Goal: Task Accomplishment & Management: Use online tool/utility

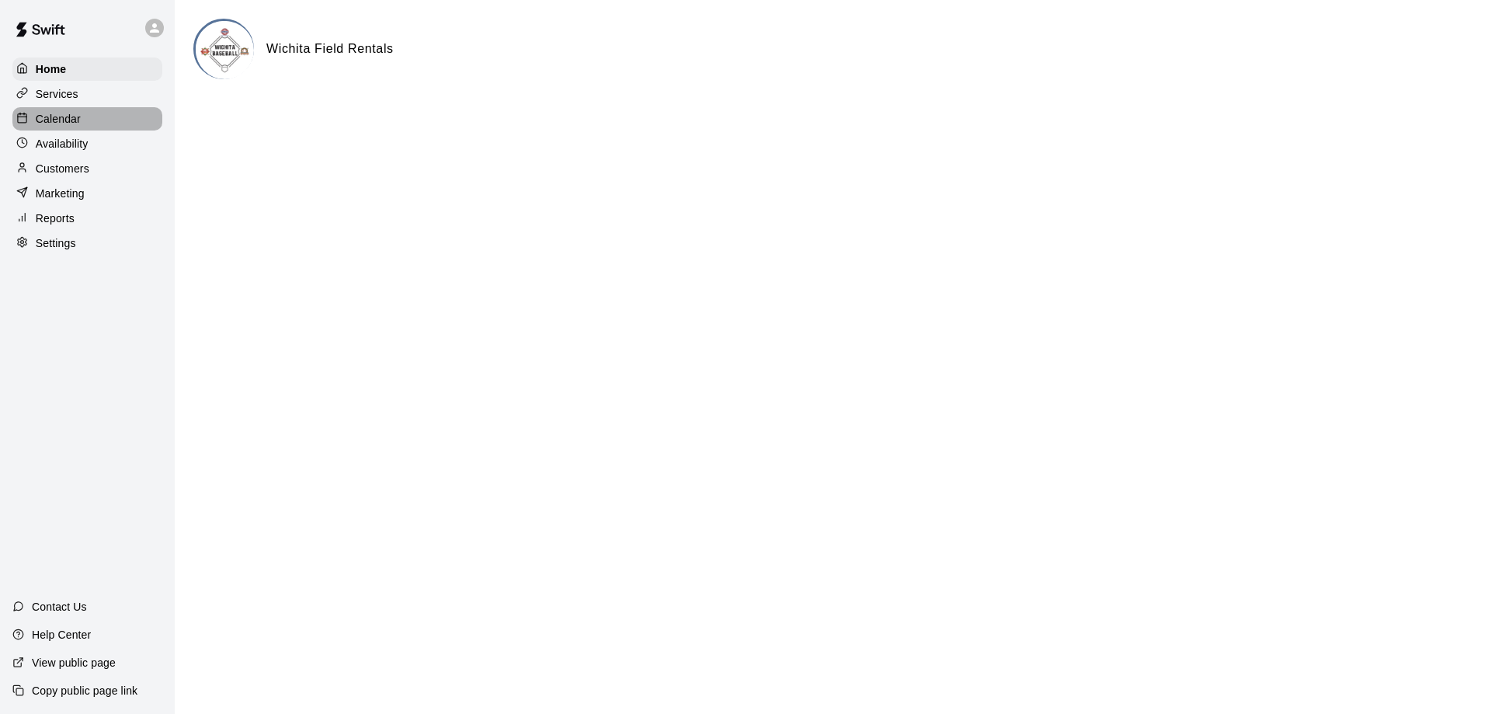
click at [61, 120] on p "Calendar" at bounding box center [58, 119] width 45 height 16
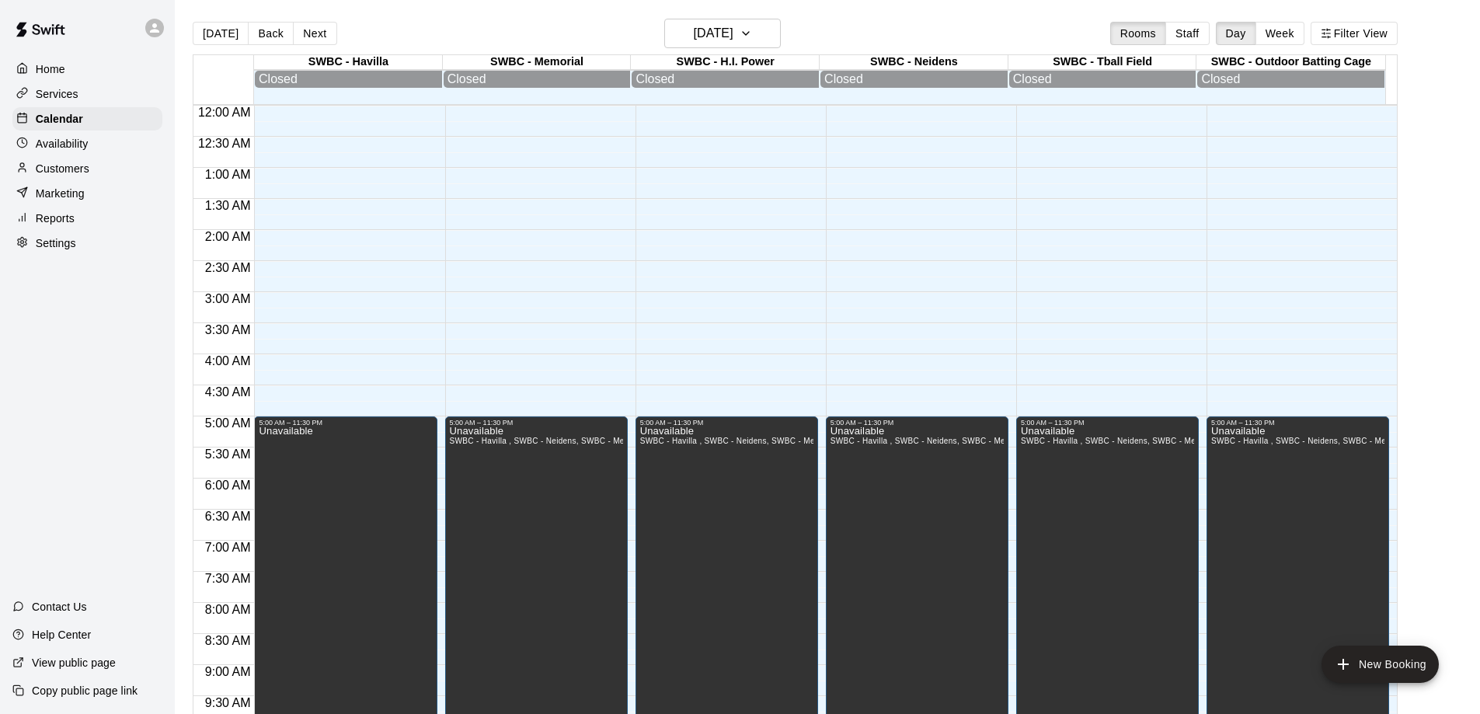
scroll to position [652, 0]
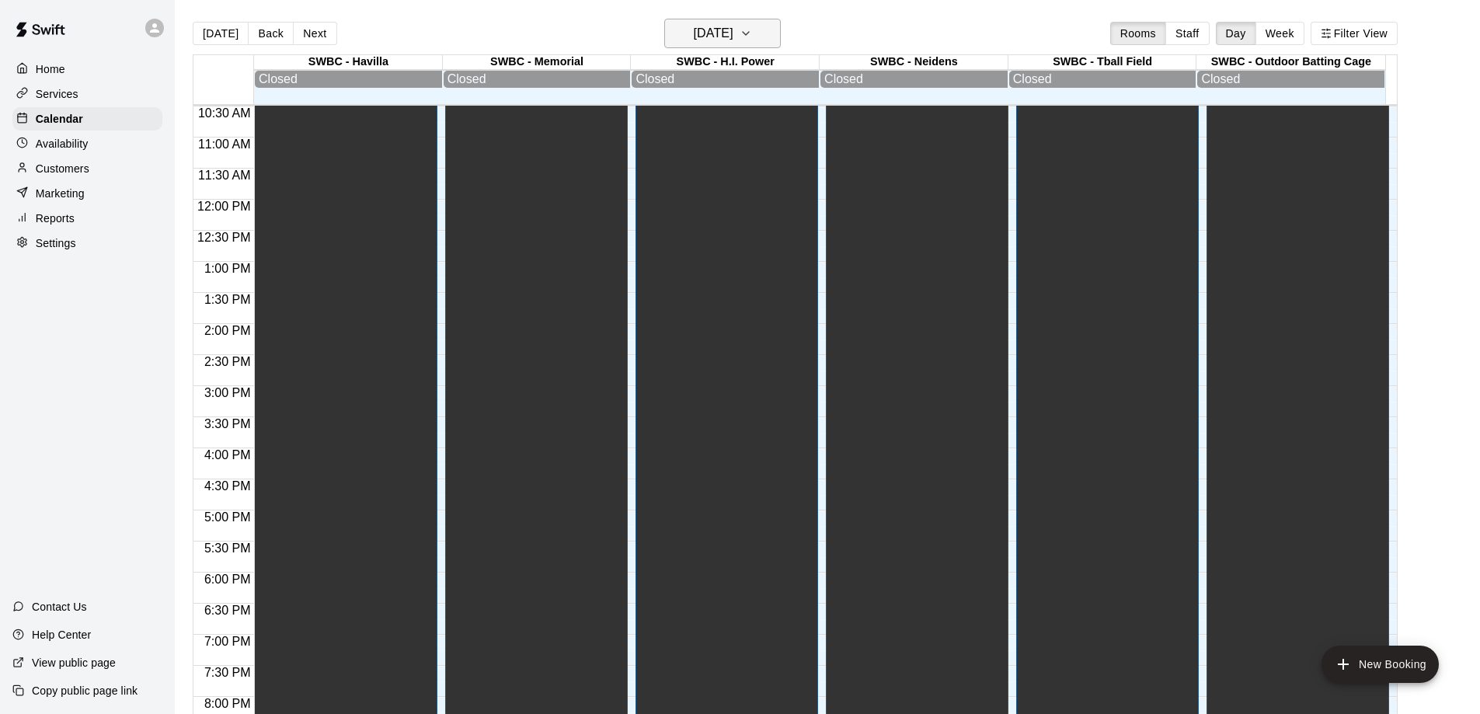
click at [733, 31] on h6 "[DATE]" at bounding box center [714, 34] width 40 height 22
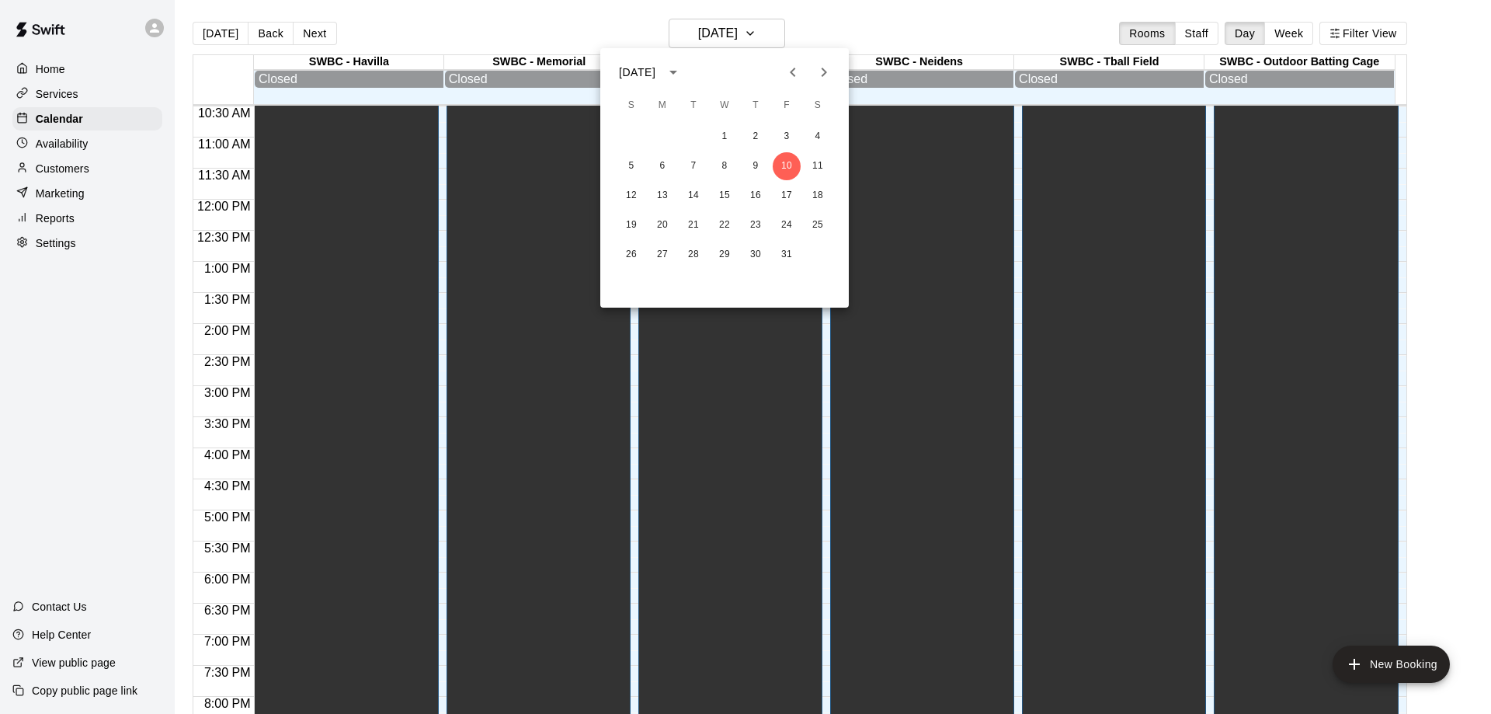
click at [1280, 31] on div at bounding box center [745, 357] width 1491 height 714
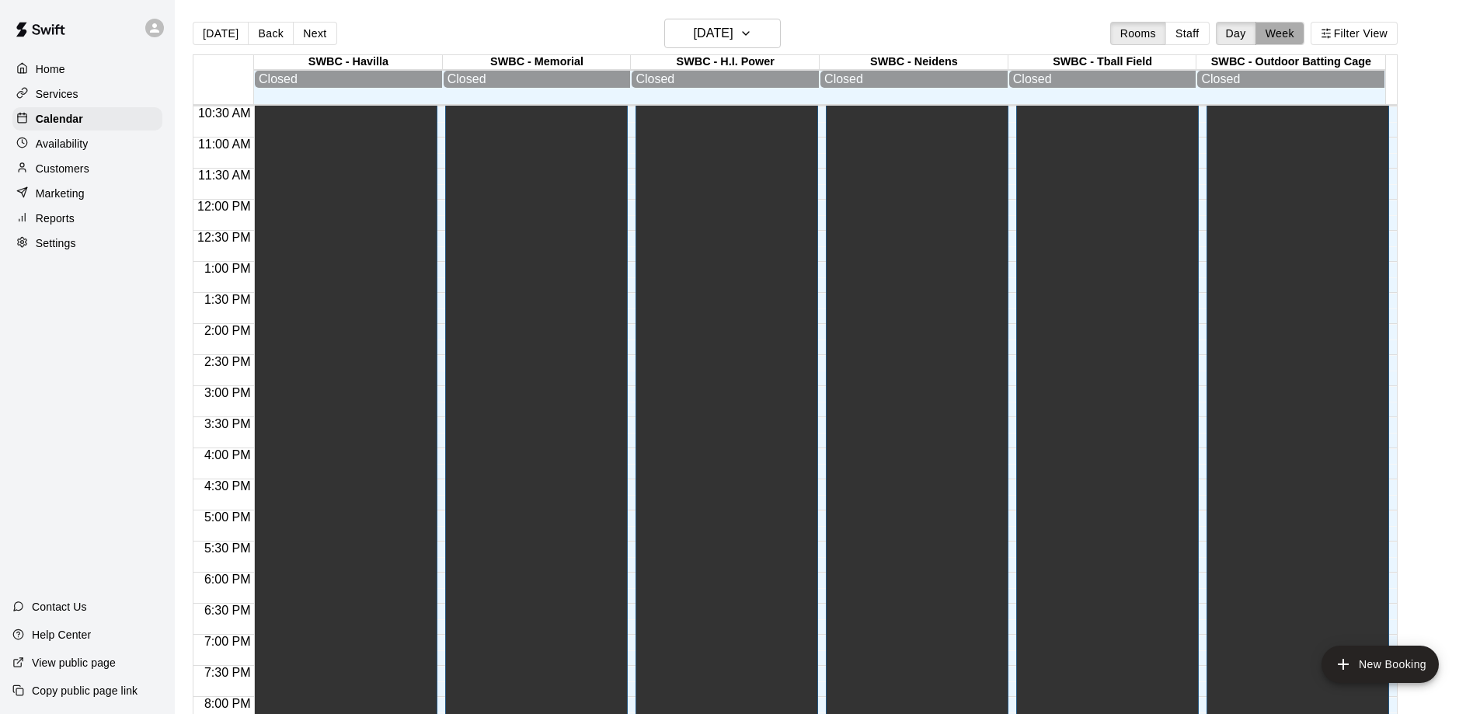
click at [1293, 37] on button "Week" at bounding box center [1279, 33] width 49 height 23
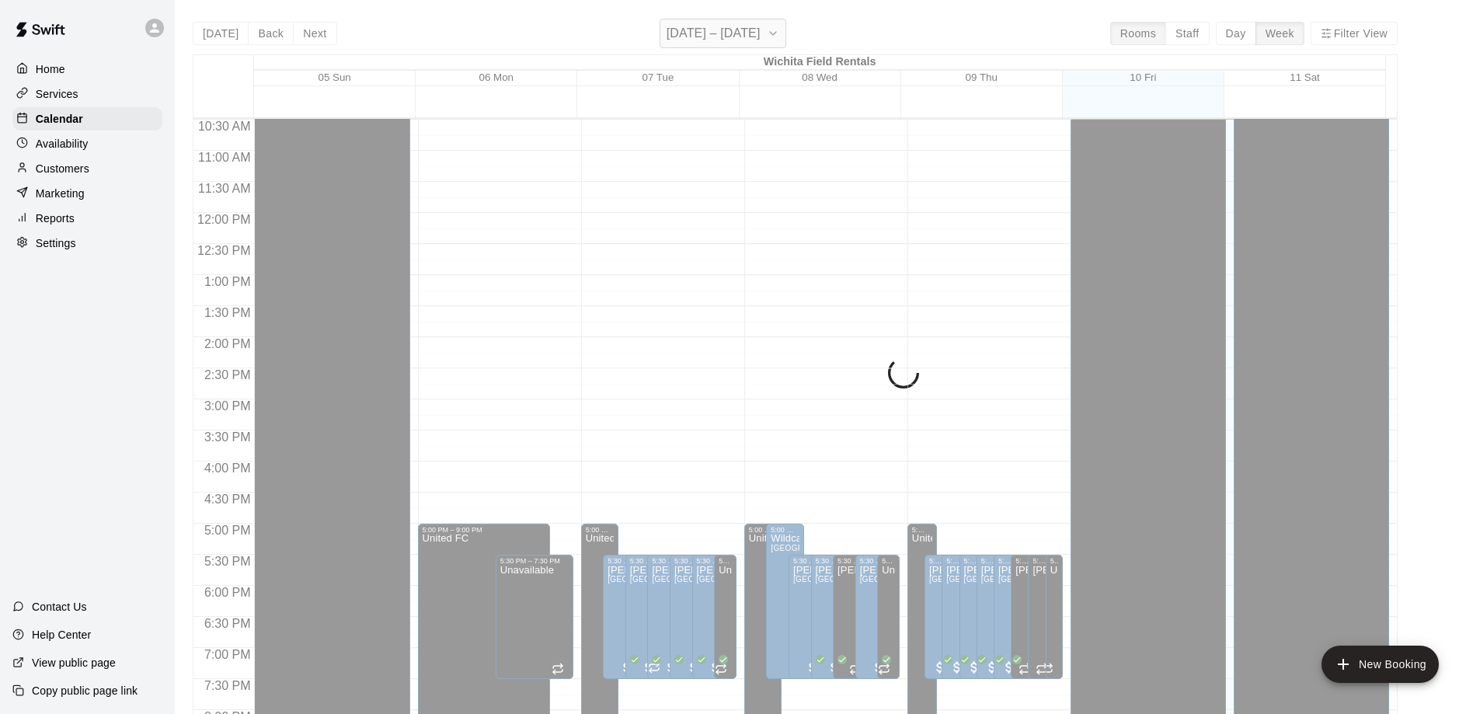
click at [771, 36] on icon "button" at bounding box center [773, 33] width 12 height 19
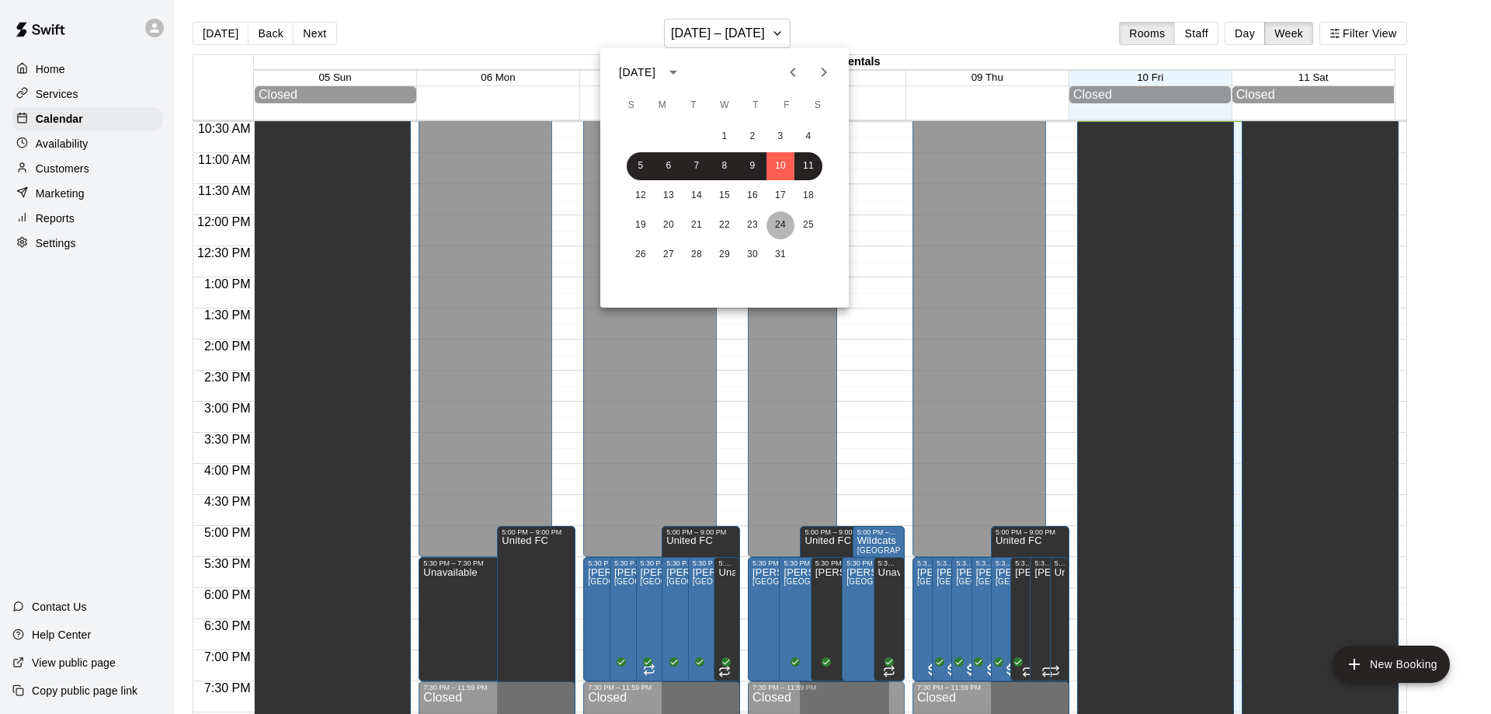
click at [776, 215] on button "24" at bounding box center [781, 225] width 28 height 28
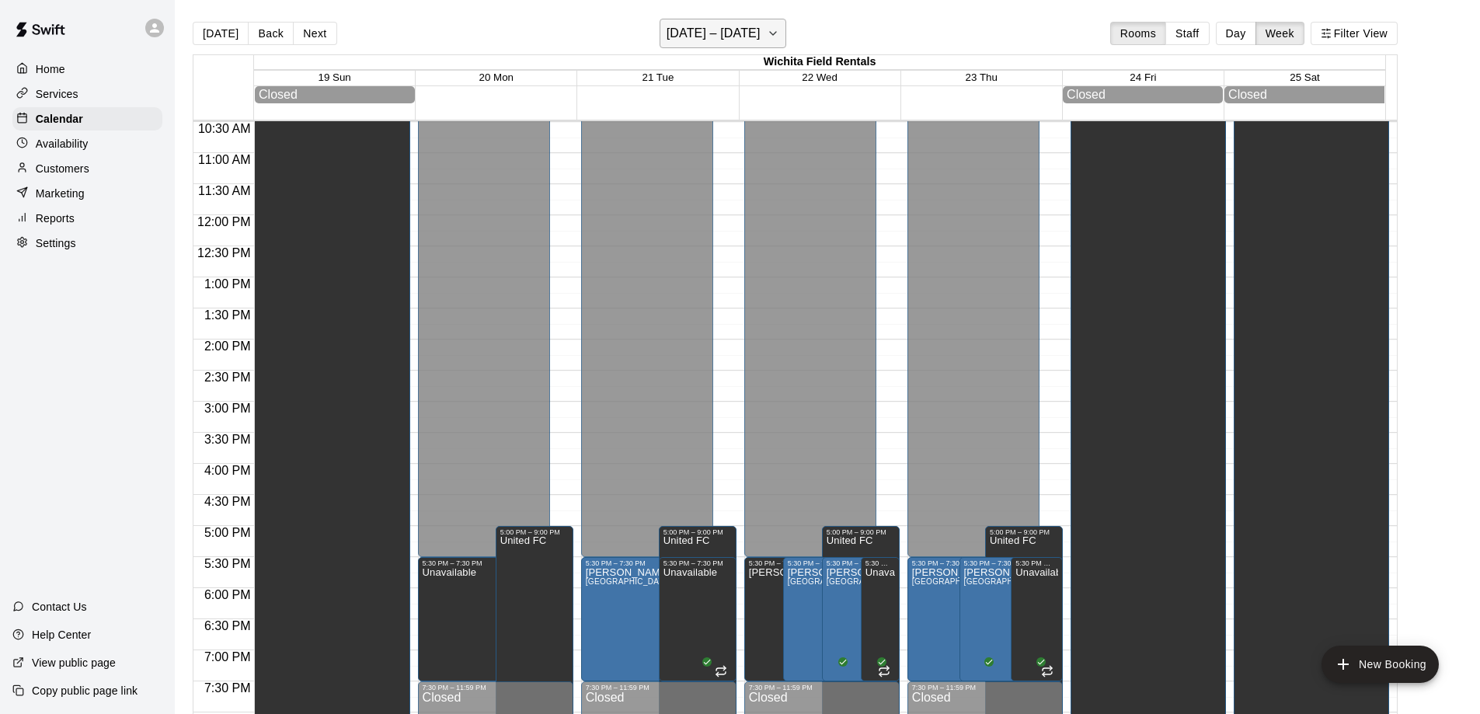
click at [770, 38] on icon "button" at bounding box center [773, 33] width 12 height 19
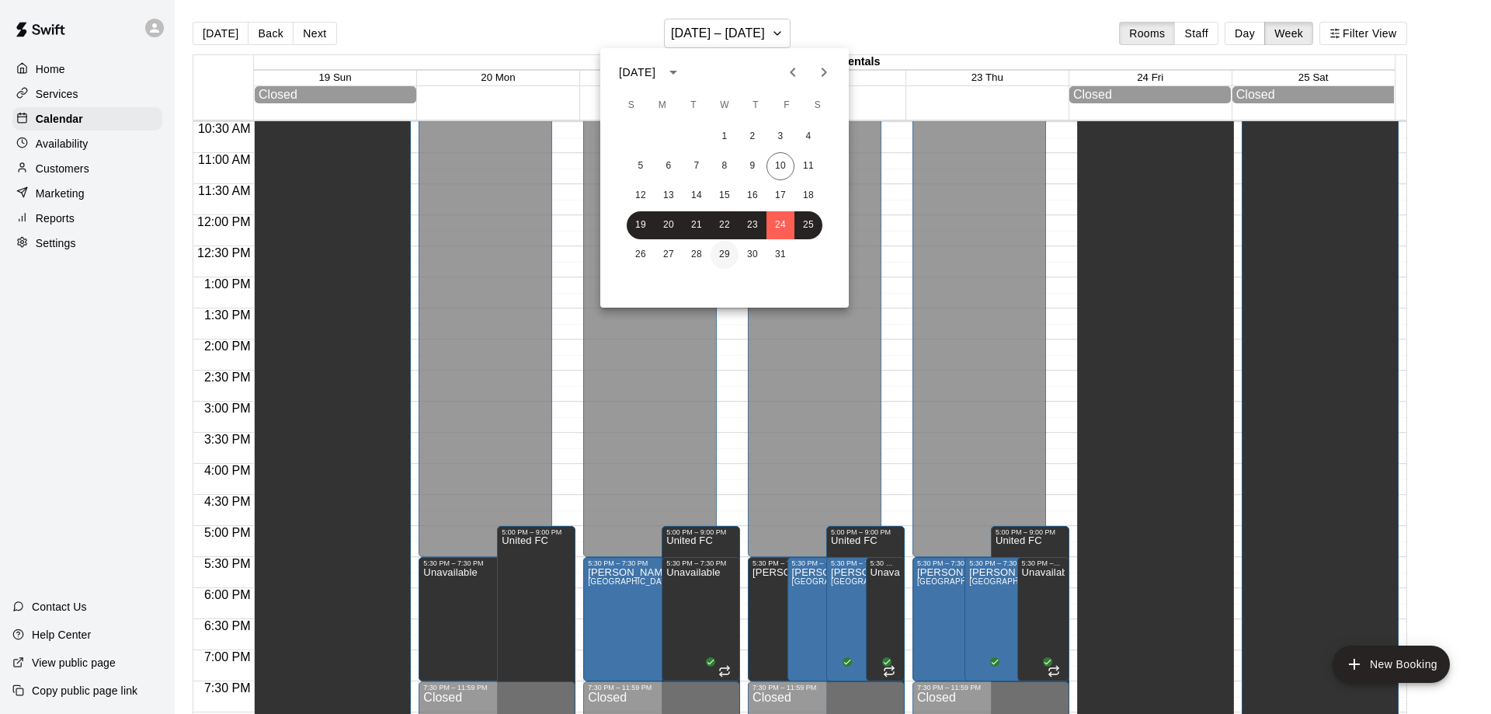
click at [720, 255] on button "29" at bounding box center [725, 255] width 28 height 28
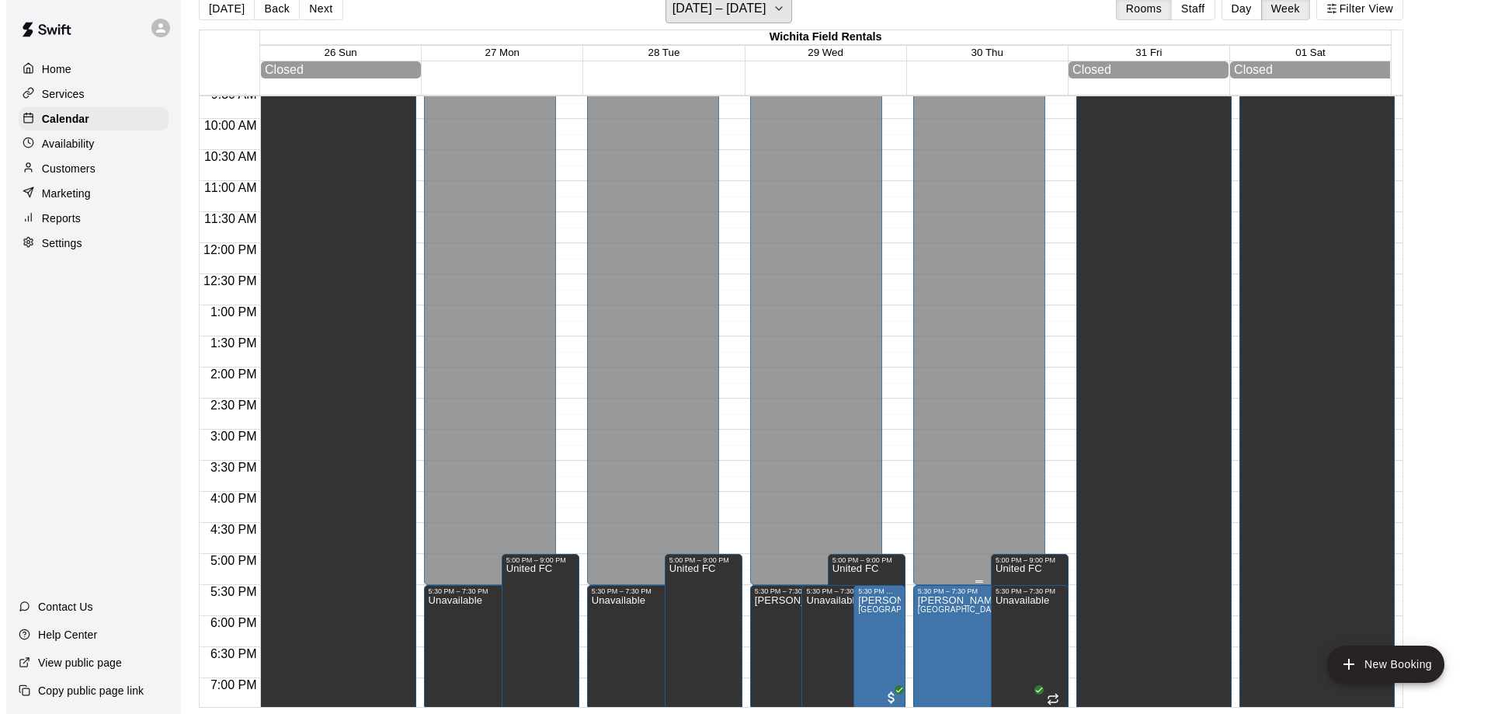
scroll to position [575, 0]
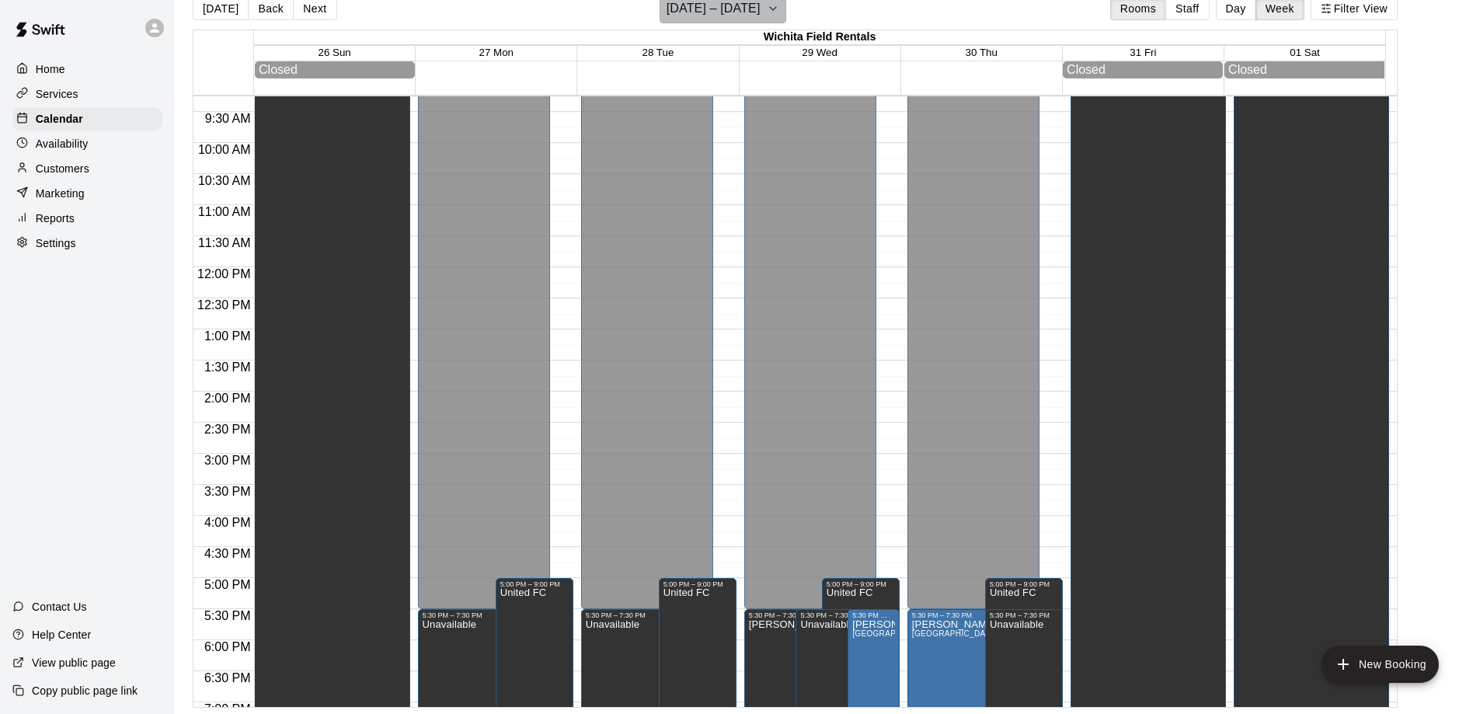
click at [745, 7] on h6 "[DATE] – [DATE]" at bounding box center [714, 9] width 94 height 22
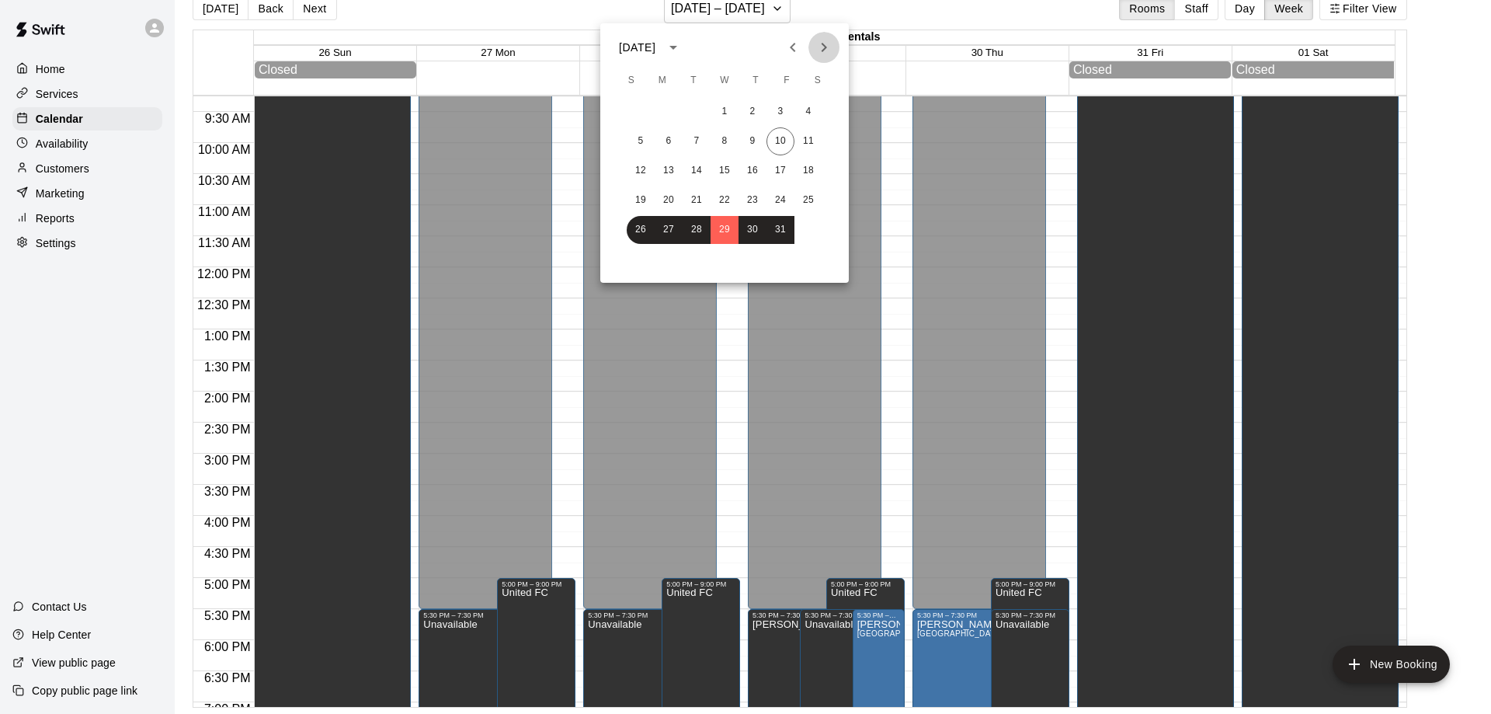
click at [815, 47] on icon "Next month" at bounding box center [824, 47] width 19 height 19
click at [724, 135] on button "5" at bounding box center [725, 141] width 28 height 28
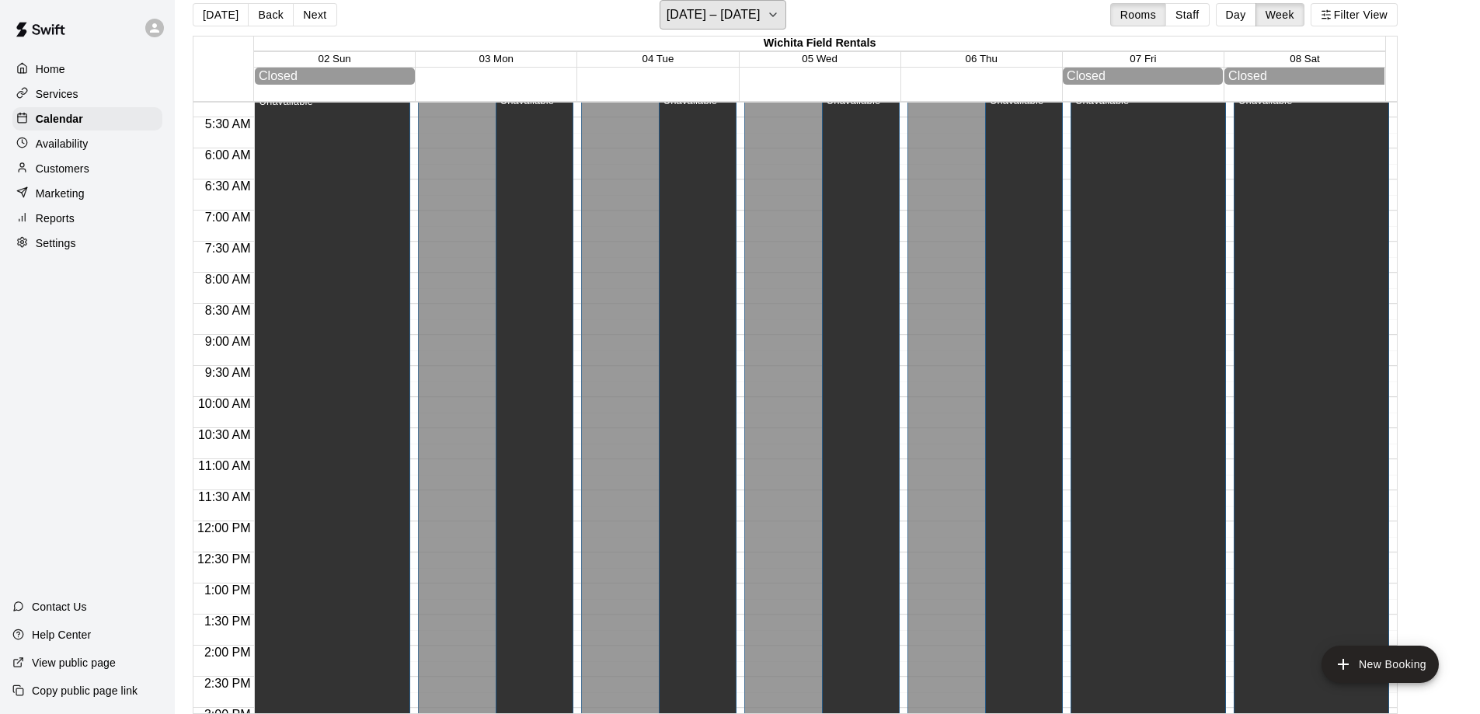
scroll to position [326, 0]
click at [729, 10] on h6 "[DATE] – [DATE]" at bounding box center [714, 15] width 94 height 22
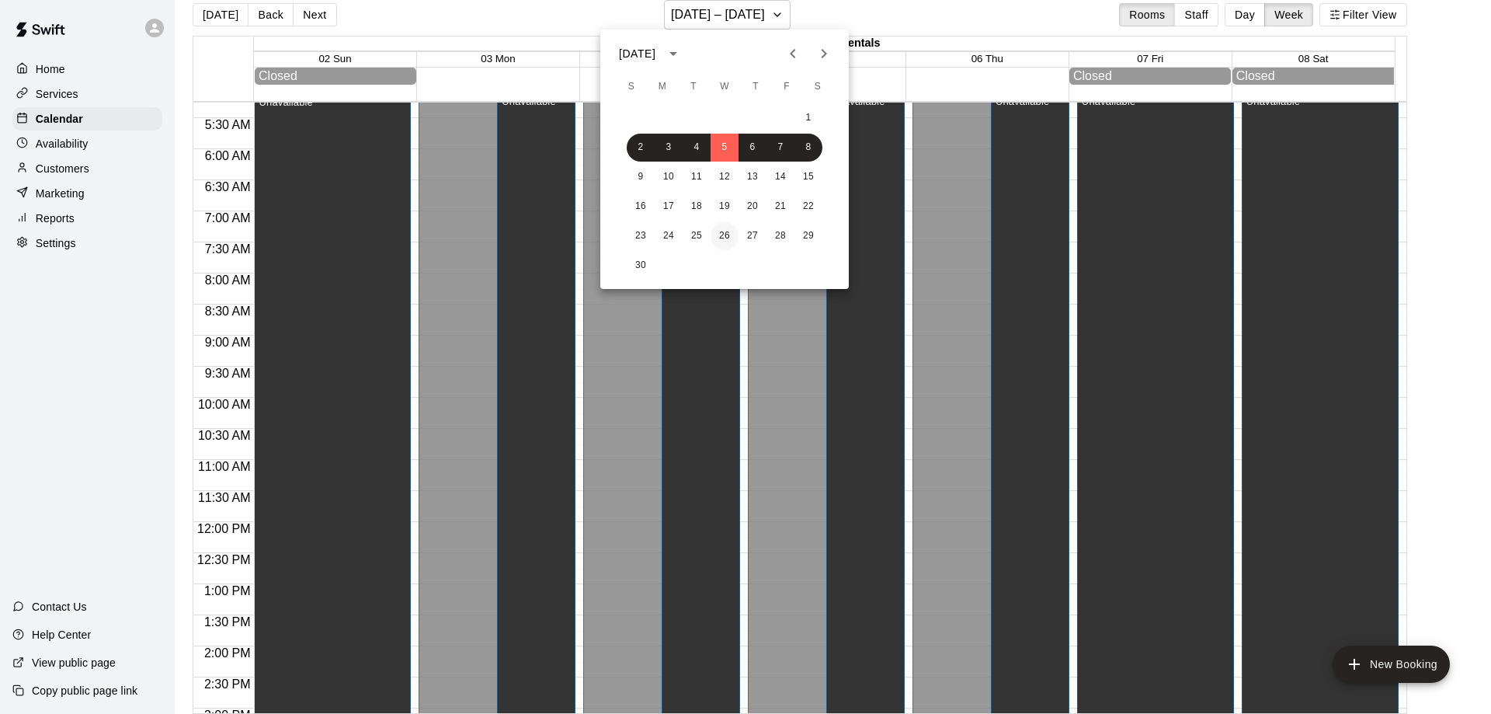
click at [719, 231] on button "26" at bounding box center [725, 236] width 28 height 28
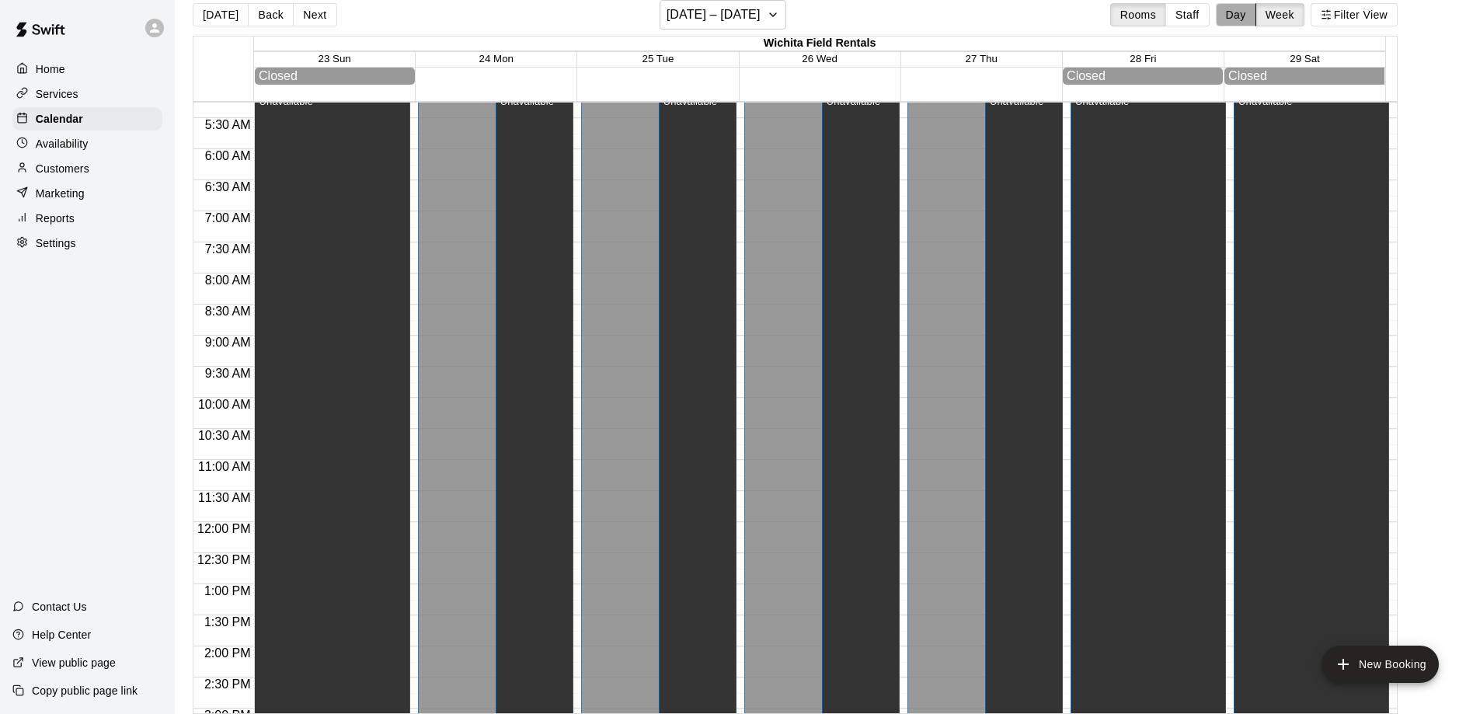
click at [1248, 16] on button "Day" at bounding box center [1236, 14] width 40 height 23
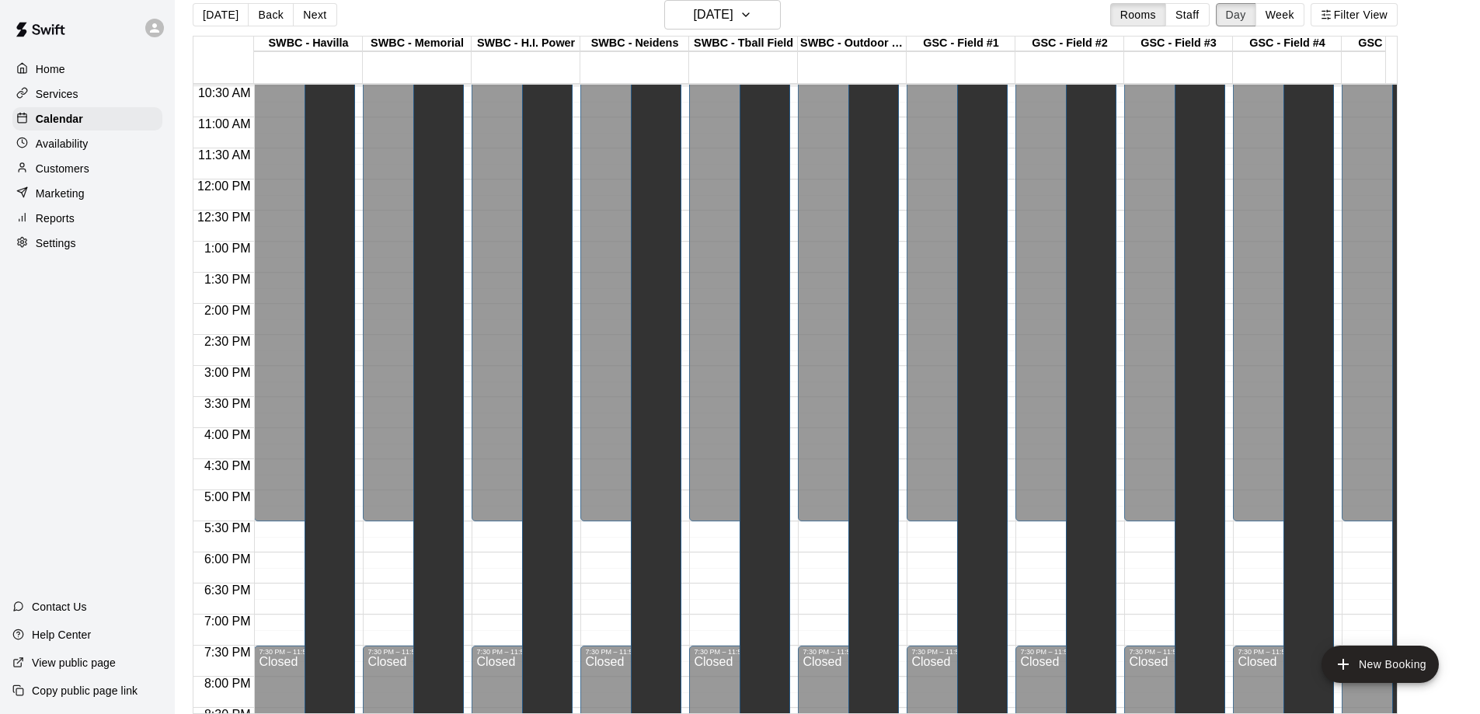
scroll to position [643, 0]
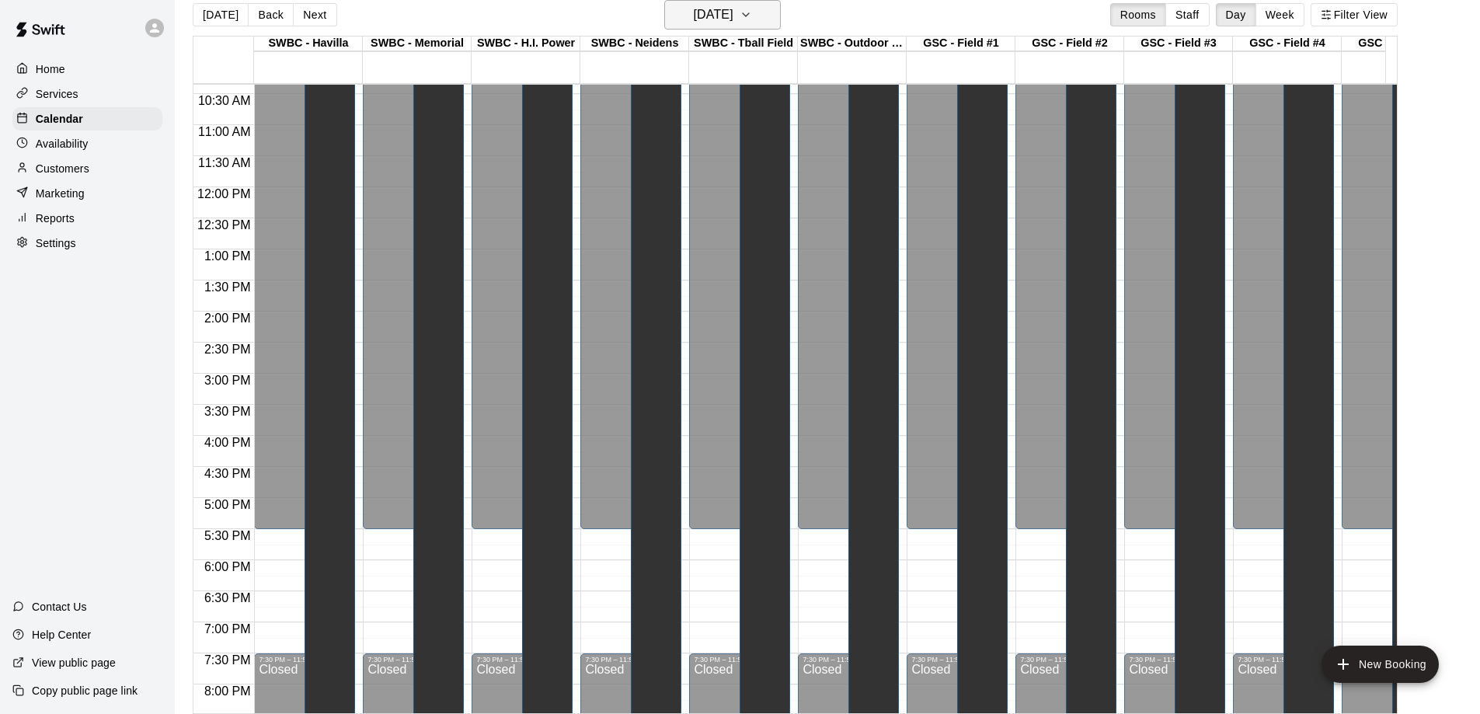
click at [733, 16] on h6 "[DATE]" at bounding box center [714, 15] width 40 height 22
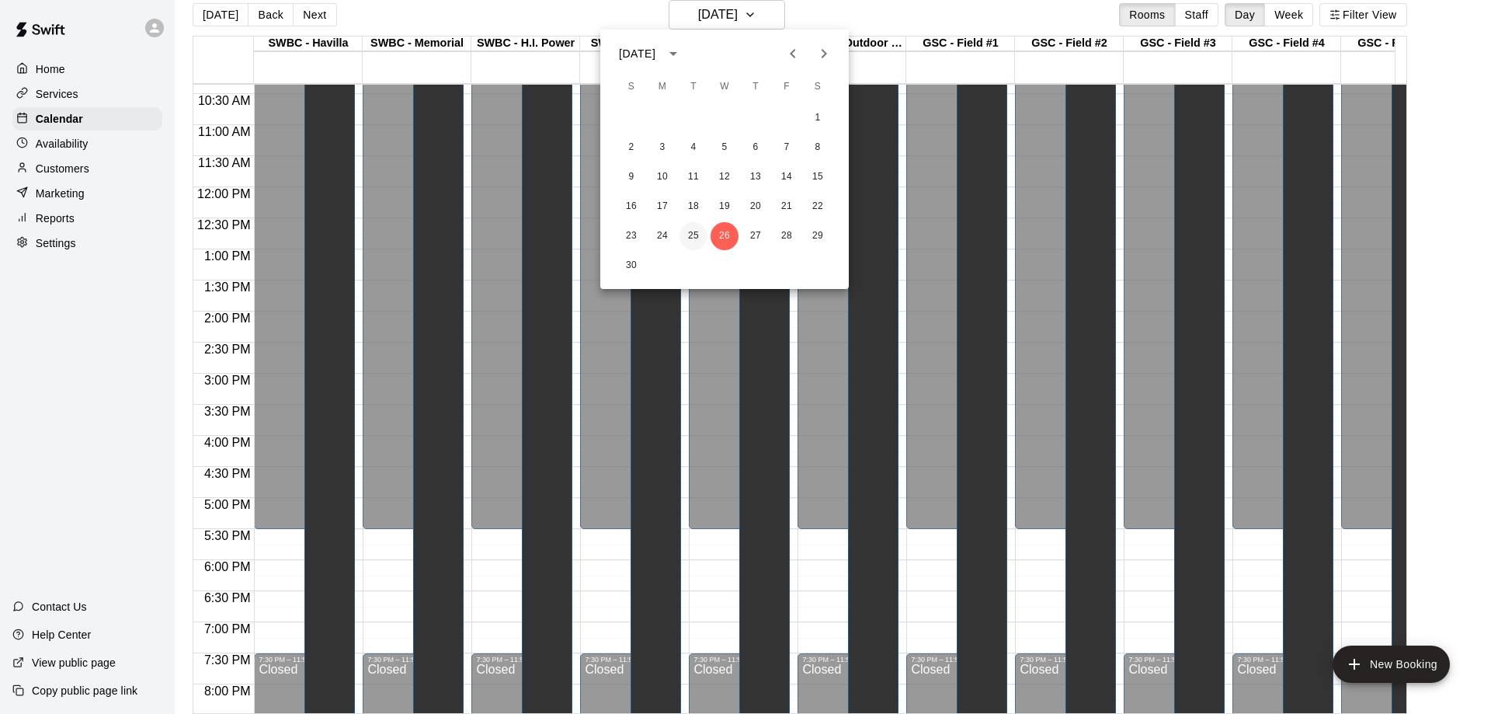
click at [692, 235] on button "25" at bounding box center [694, 236] width 28 height 28
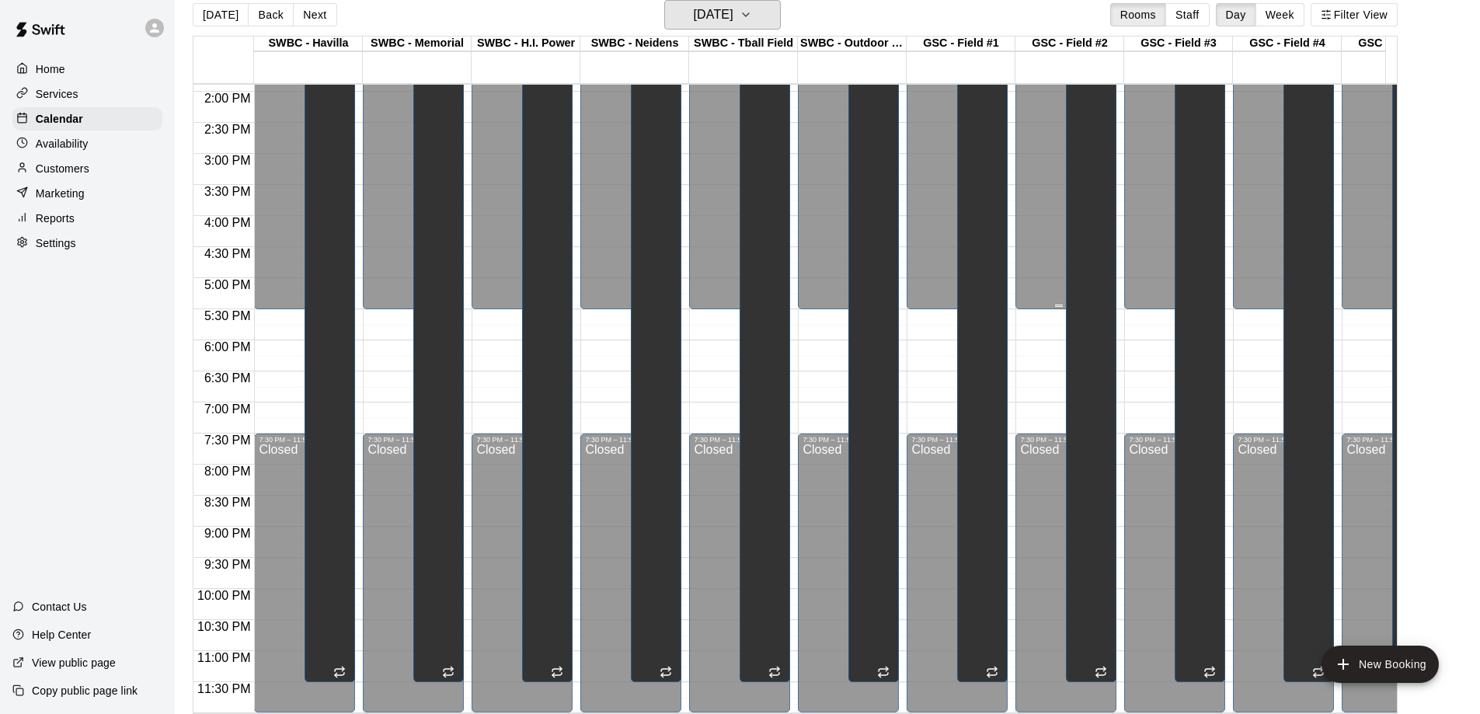
scroll to position [876, 0]
click at [752, 20] on icon "button" at bounding box center [746, 14] width 12 height 19
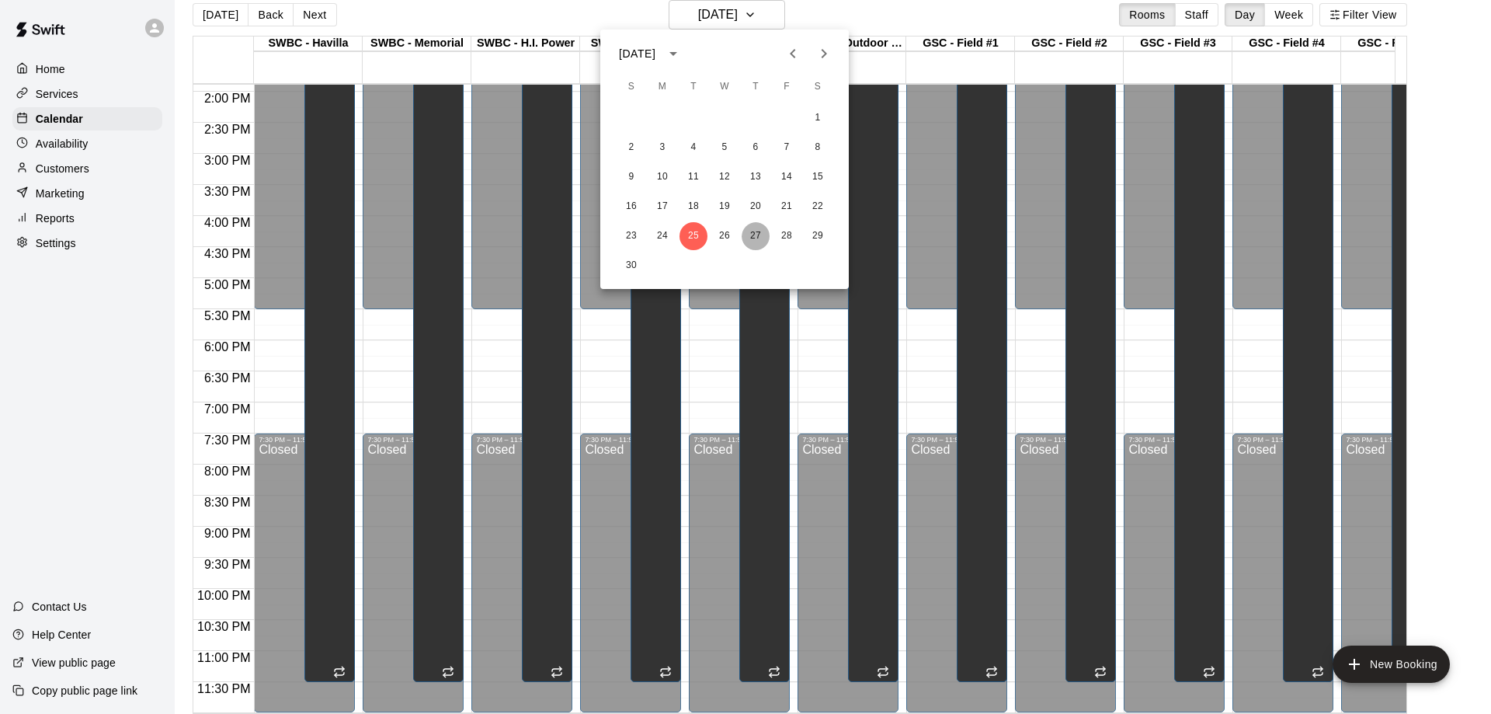
click at [754, 236] on button "27" at bounding box center [756, 236] width 28 height 28
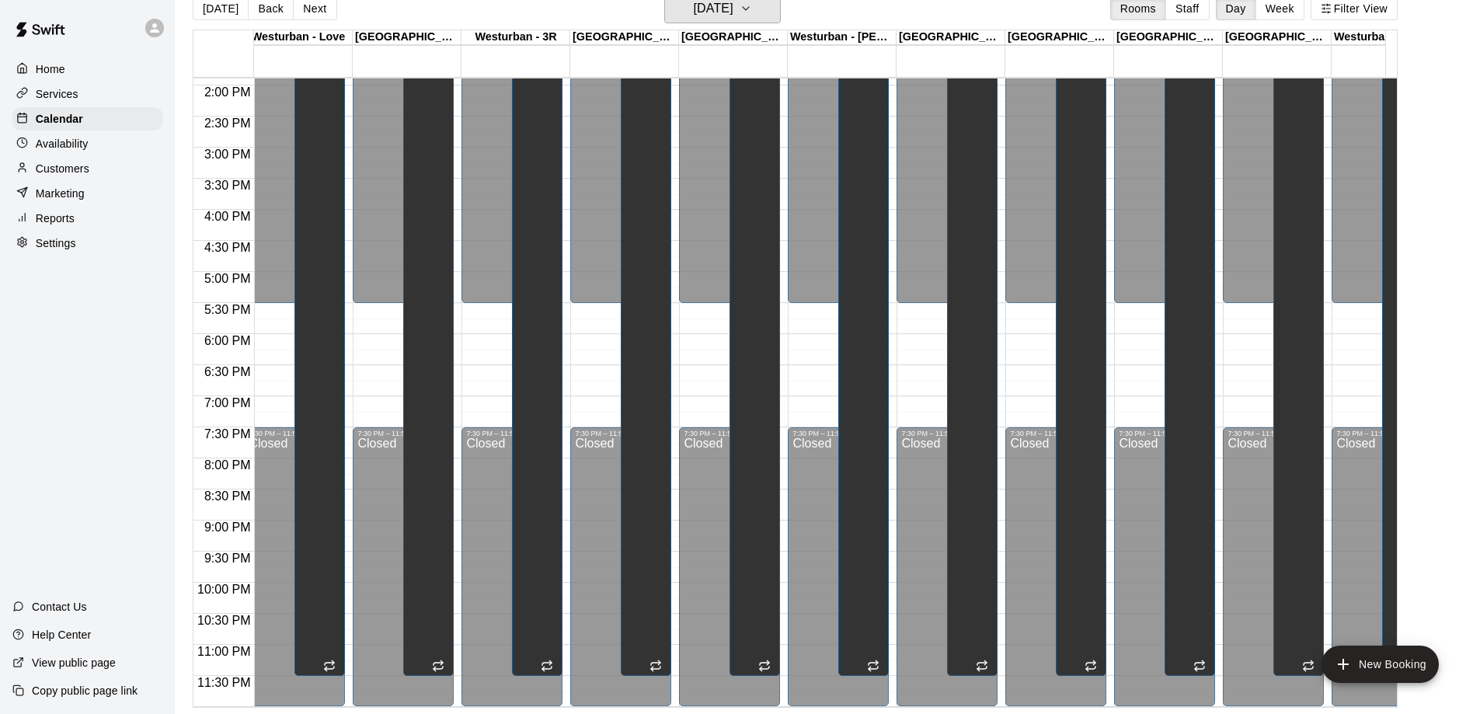
scroll to position [0, 0]
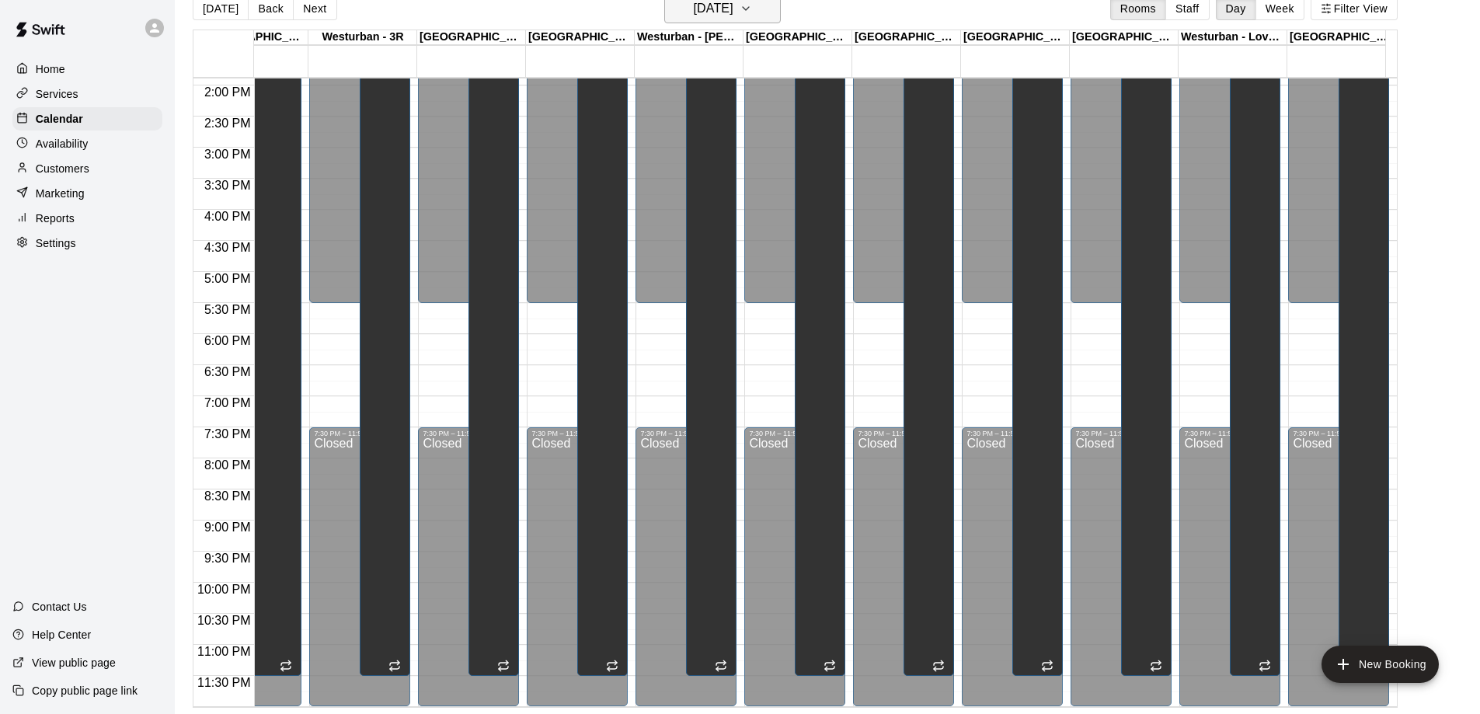
click at [752, 10] on icon "button" at bounding box center [746, 8] width 12 height 19
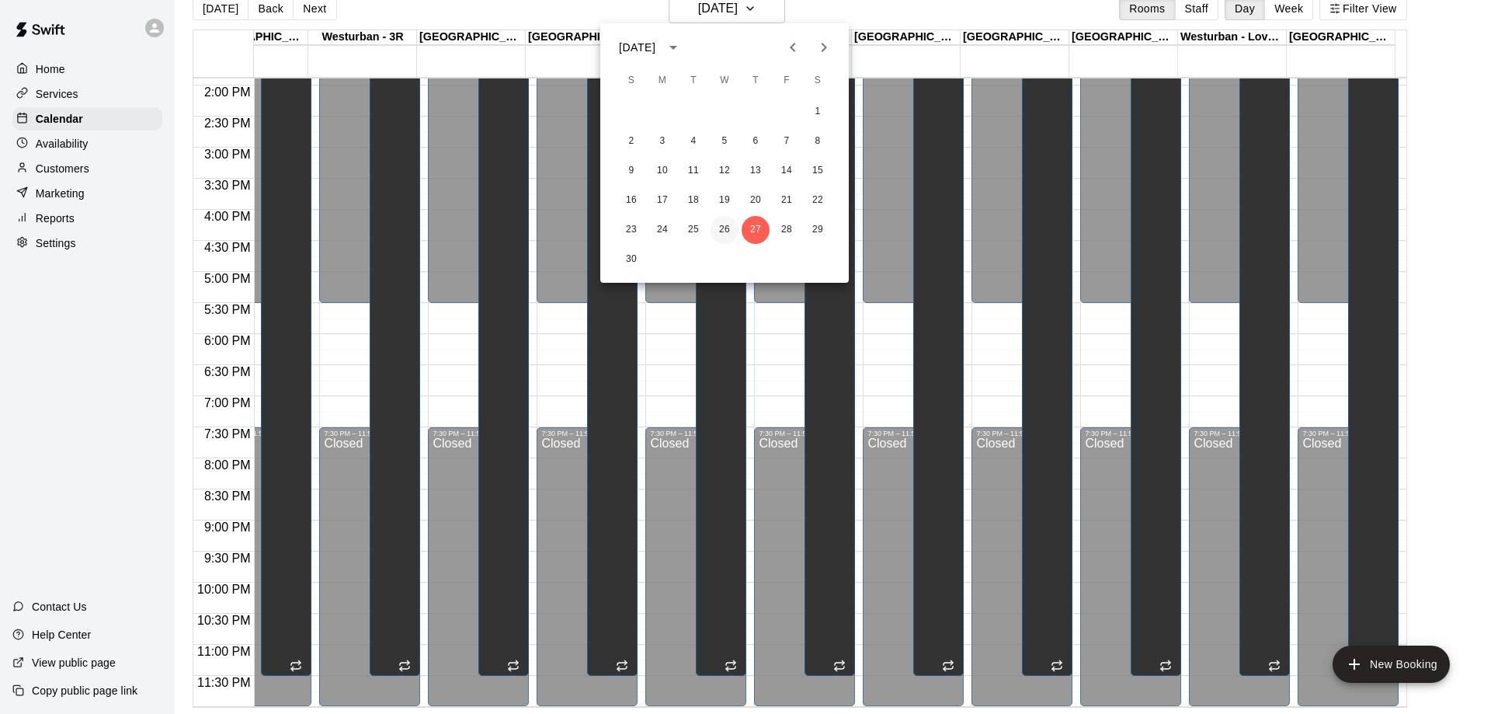
click at [722, 224] on button "26" at bounding box center [725, 230] width 28 height 28
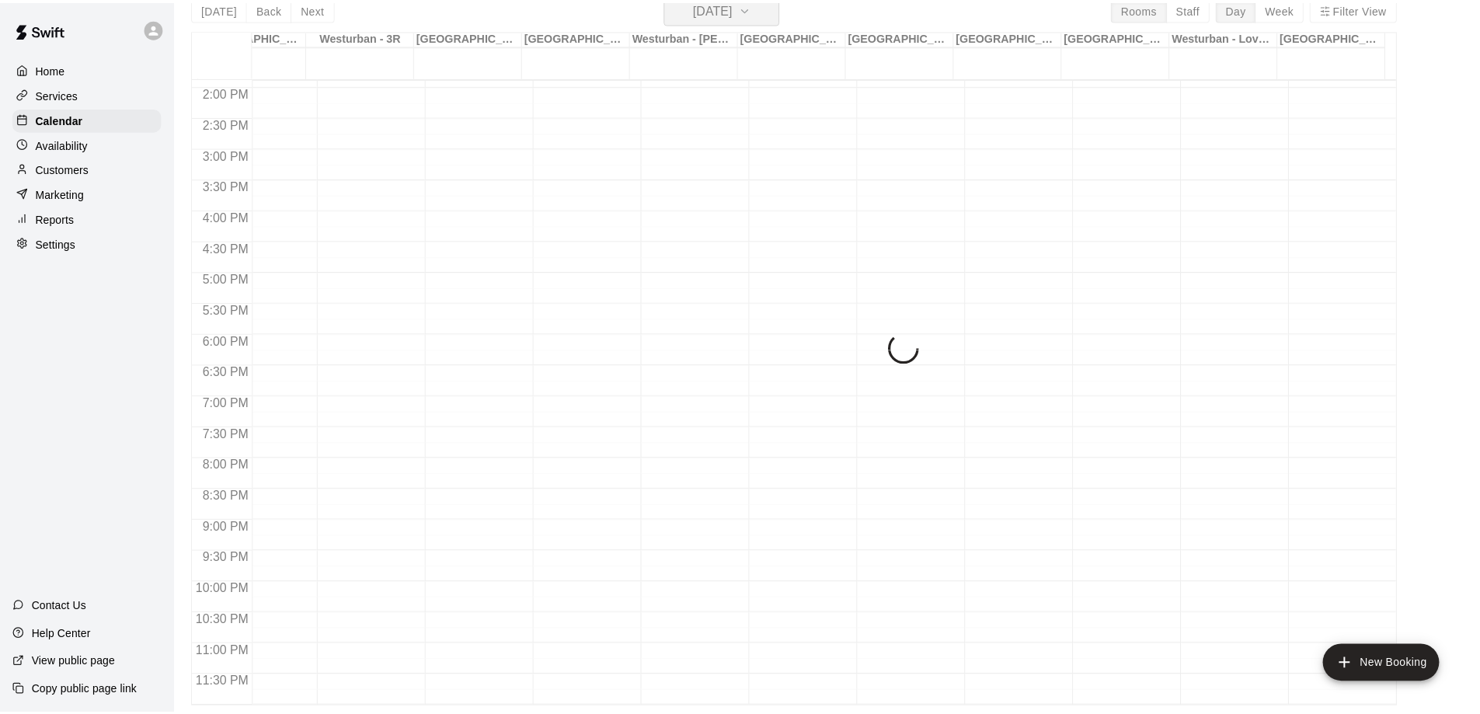
scroll to position [19, 0]
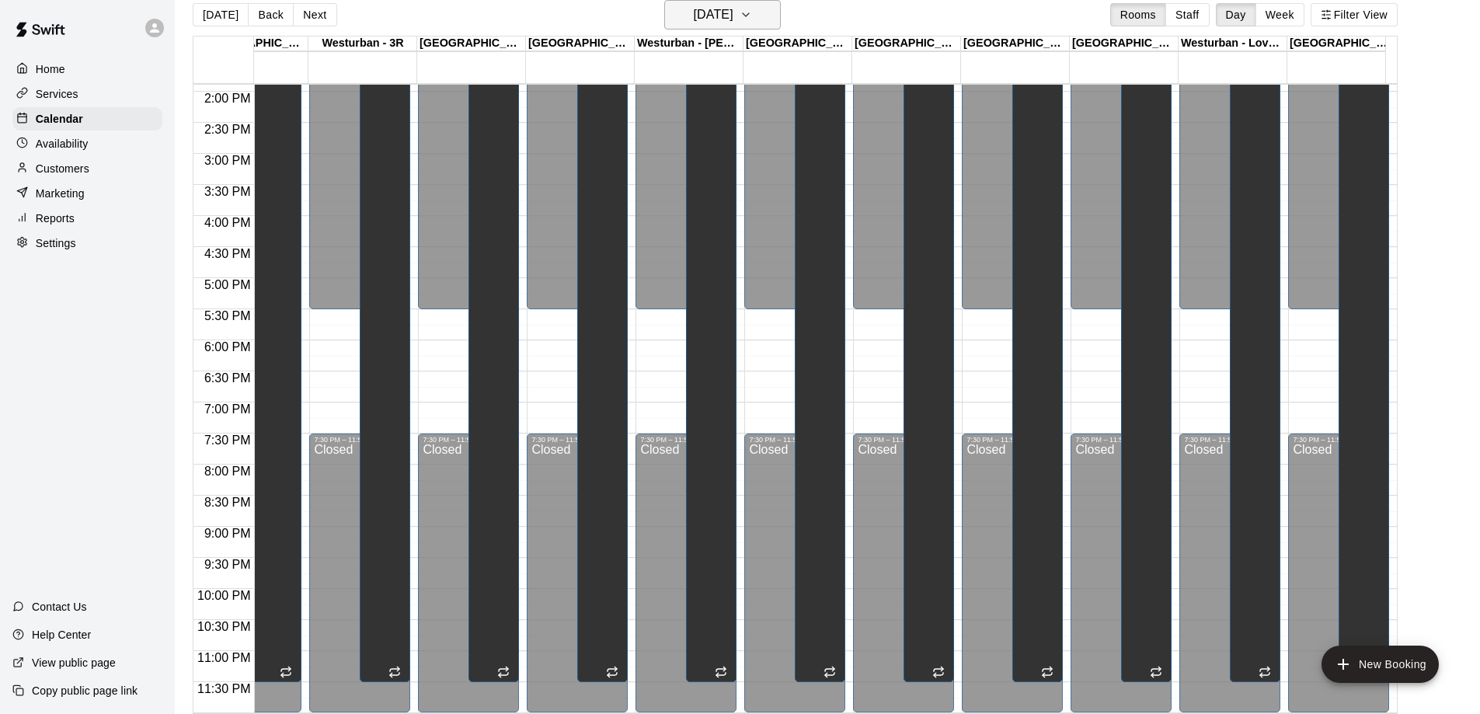
click at [733, 19] on h6 "[DATE]" at bounding box center [714, 15] width 40 height 22
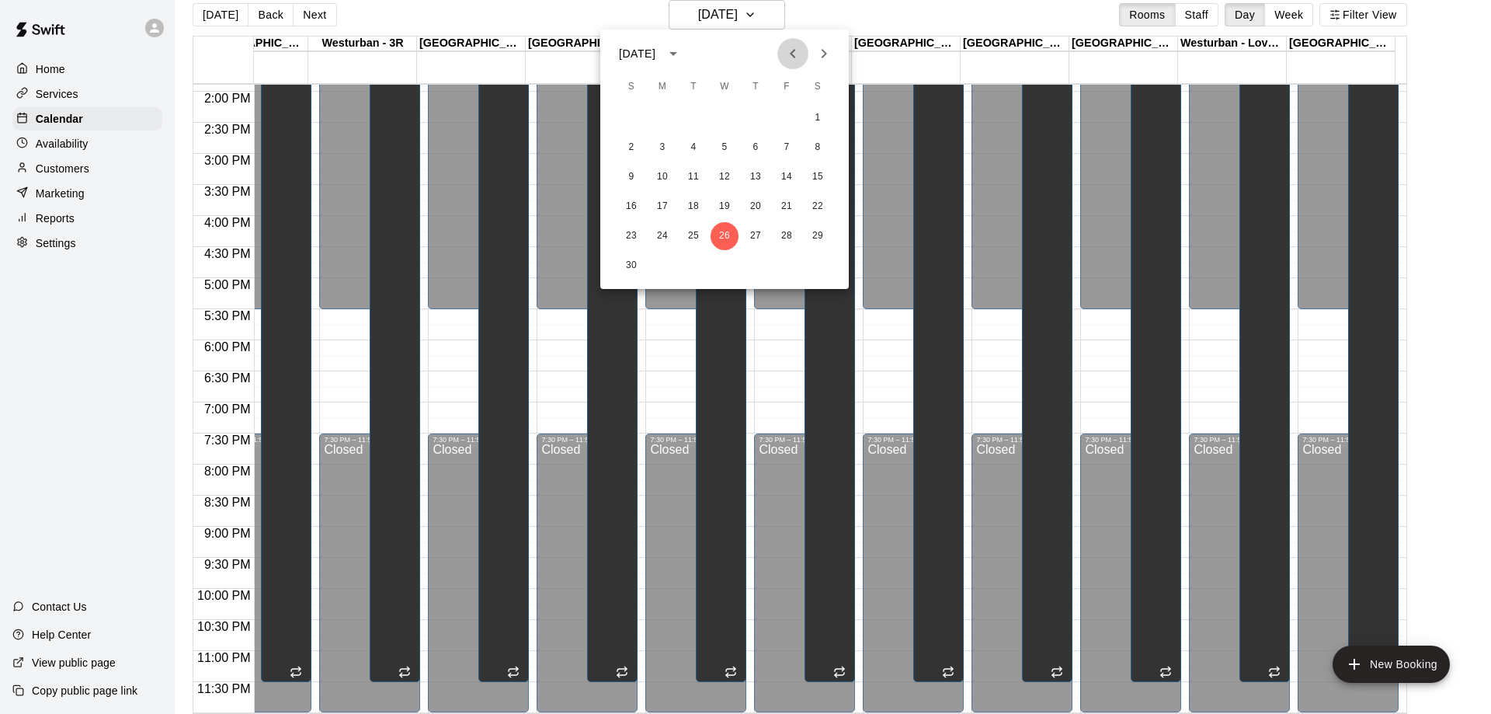
click at [792, 52] on icon "Previous month" at bounding box center [792, 53] width 5 height 9
click at [755, 231] on button "30" at bounding box center [756, 236] width 28 height 28
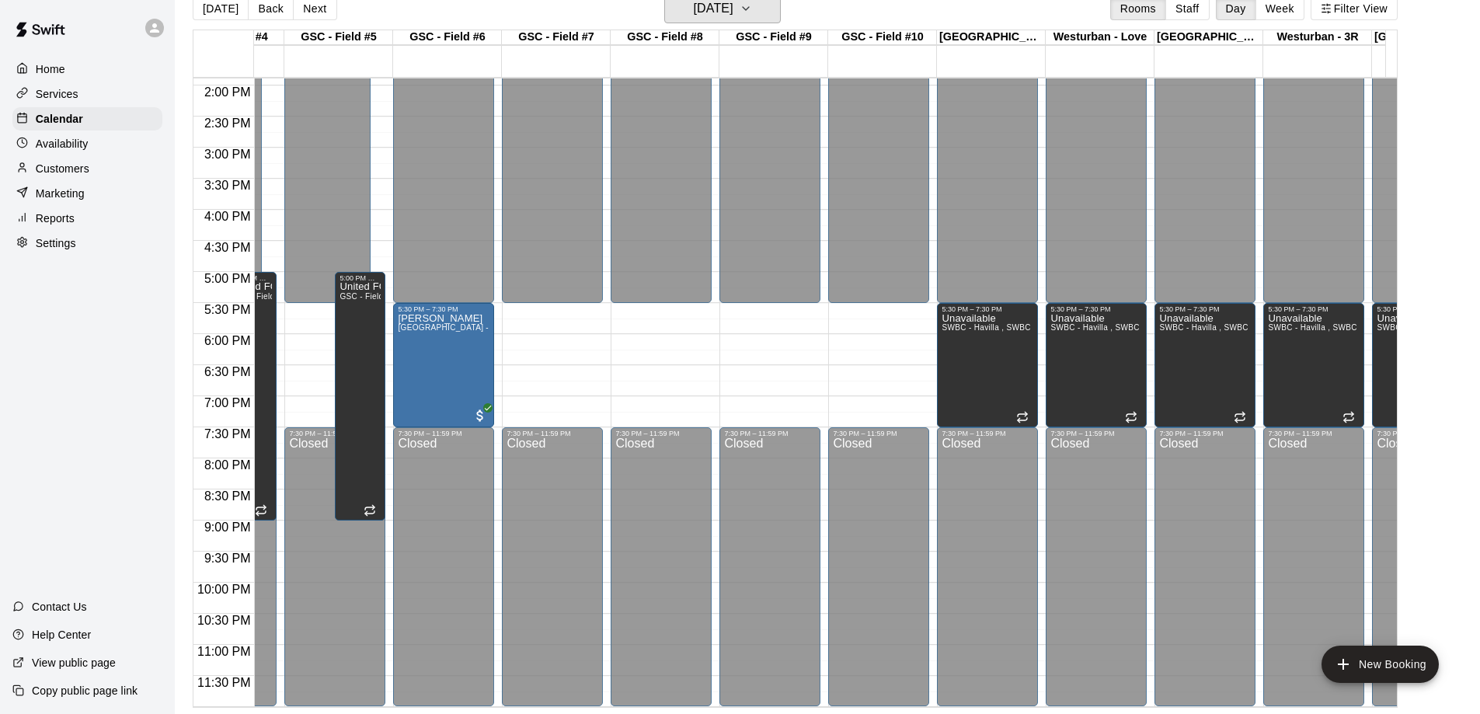
scroll to position [876, 475]
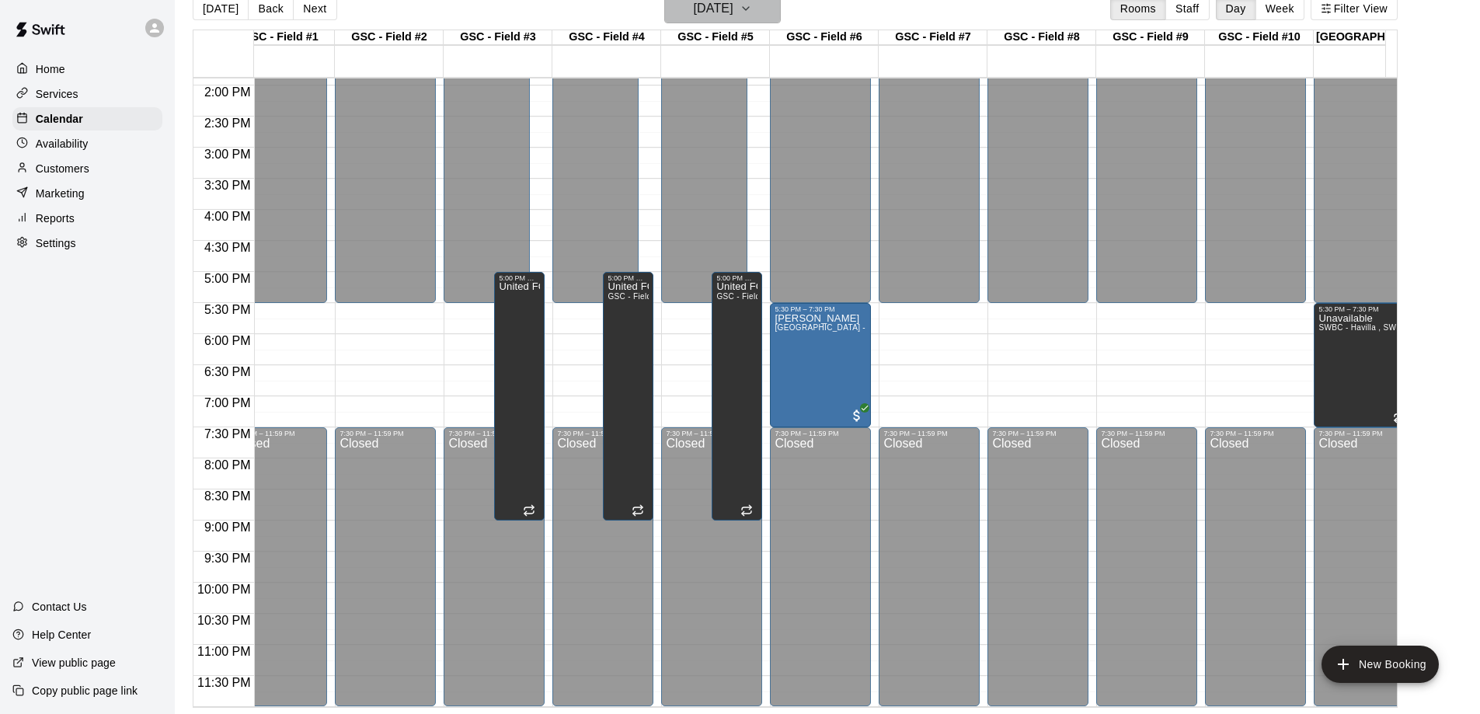
click at [699, 13] on h6 "[DATE]" at bounding box center [714, 9] width 40 height 22
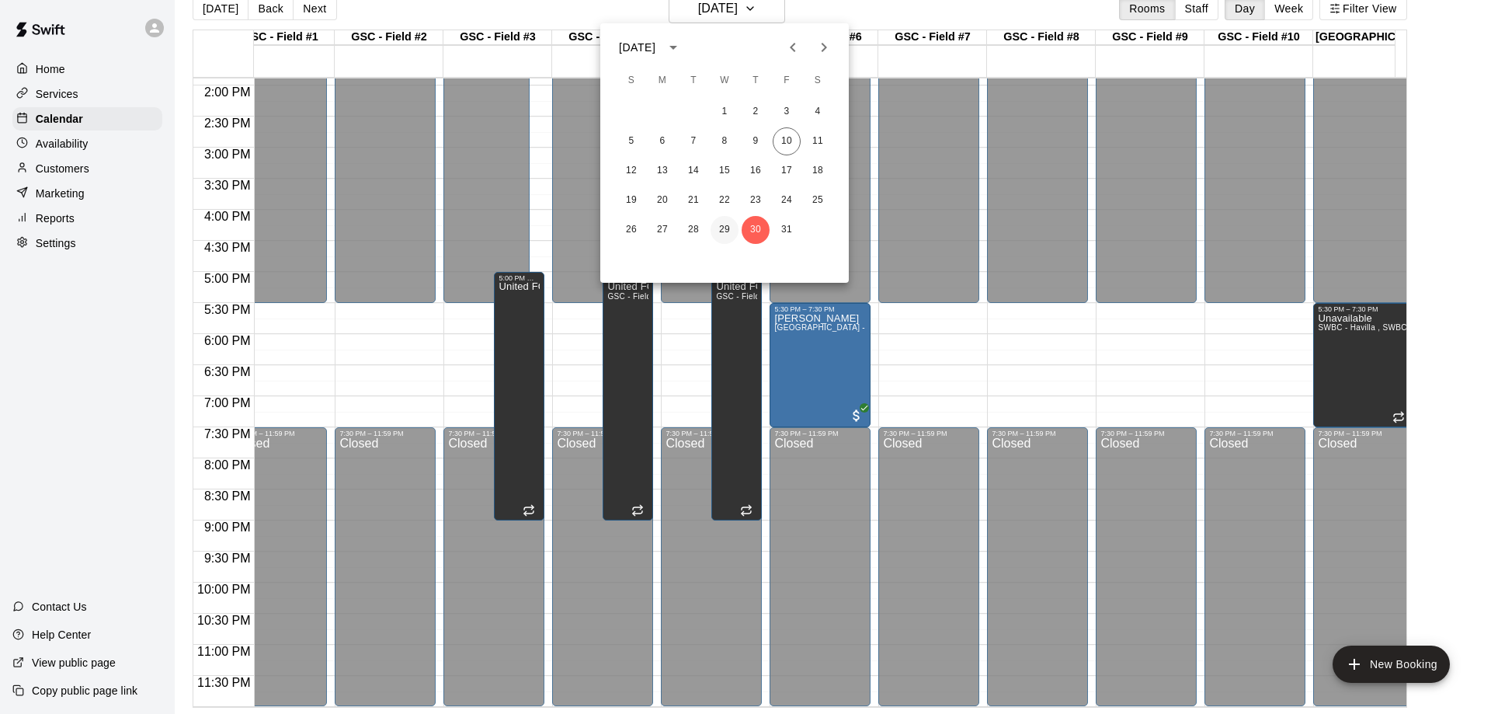
click at [723, 224] on button "29" at bounding box center [725, 230] width 28 height 28
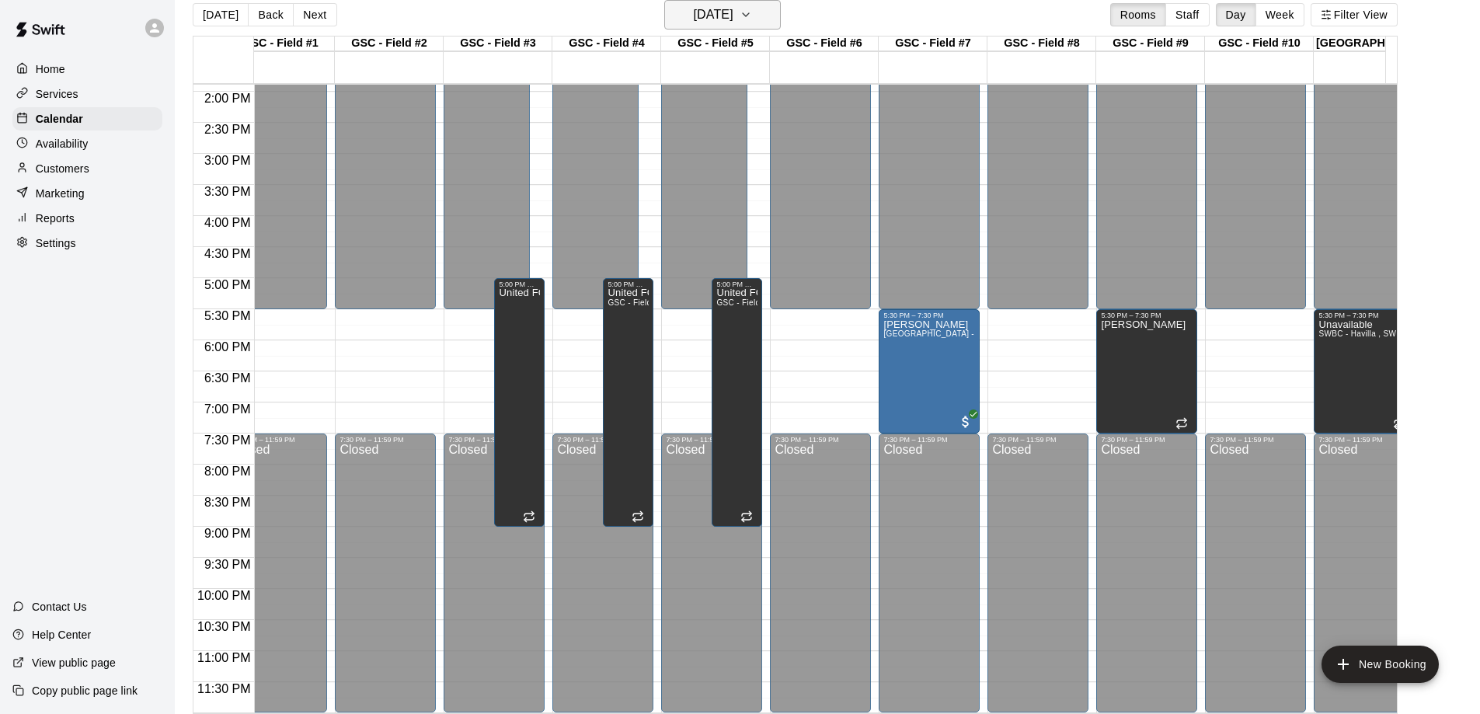
click at [694, 9] on h6 "[DATE]" at bounding box center [714, 15] width 40 height 22
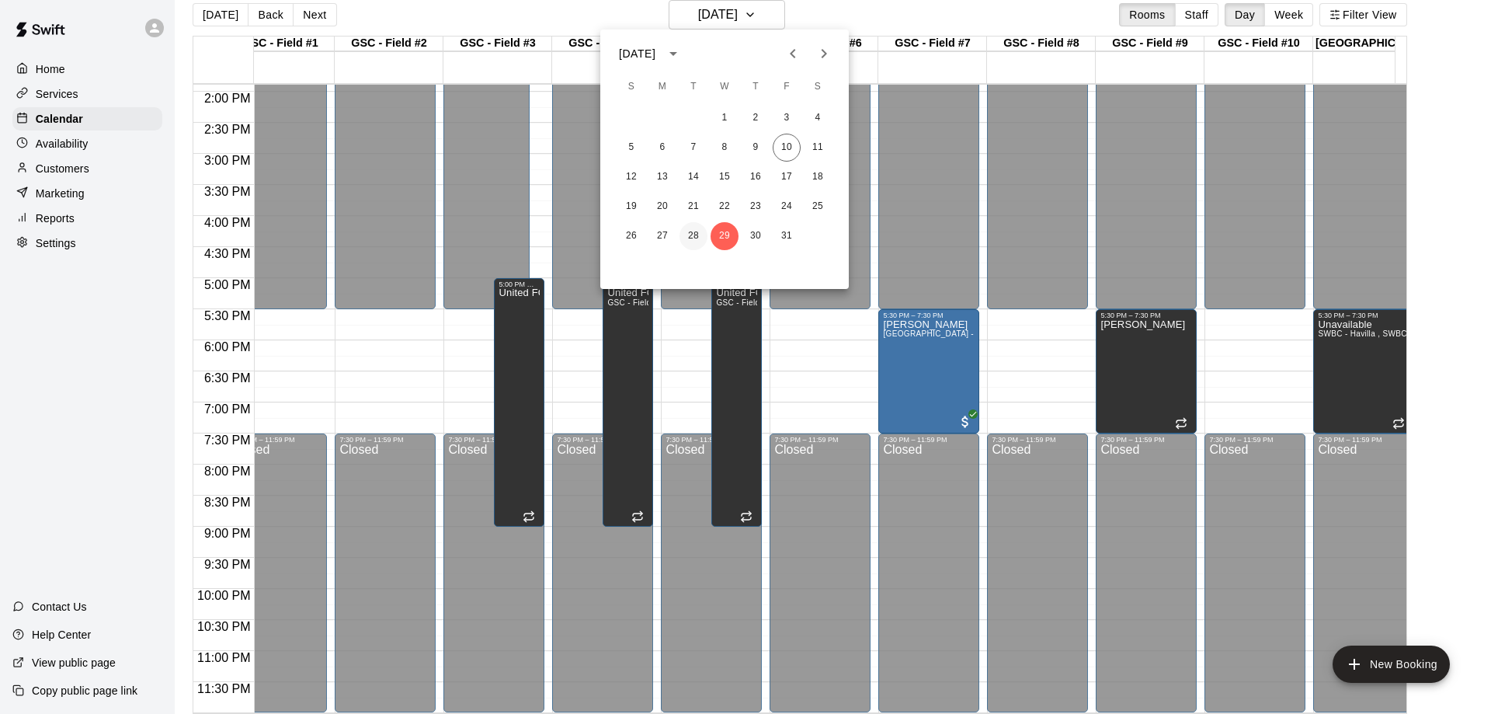
click at [691, 241] on button "28" at bounding box center [694, 236] width 28 height 28
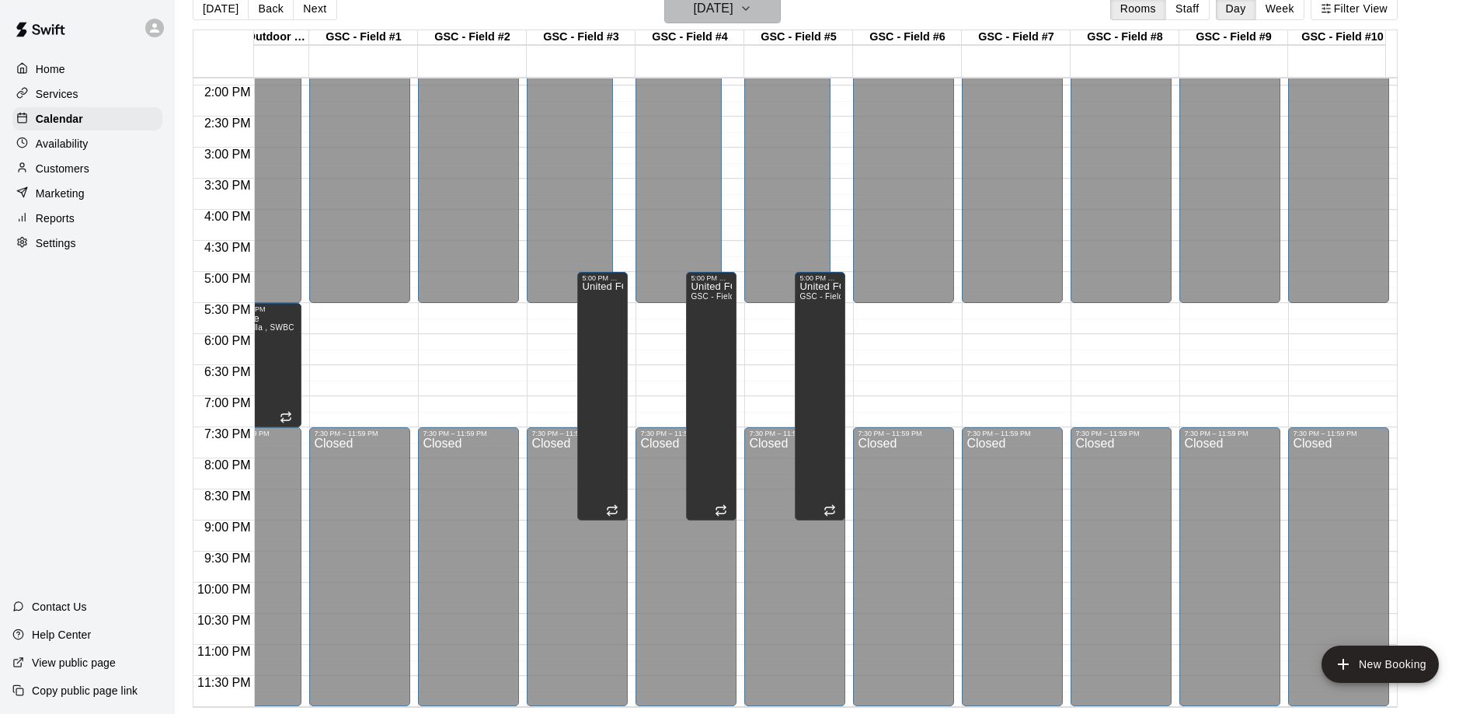
click at [729, 18] on h6 "[DATE]" at bounding box center [714, 9] width 40 height 22
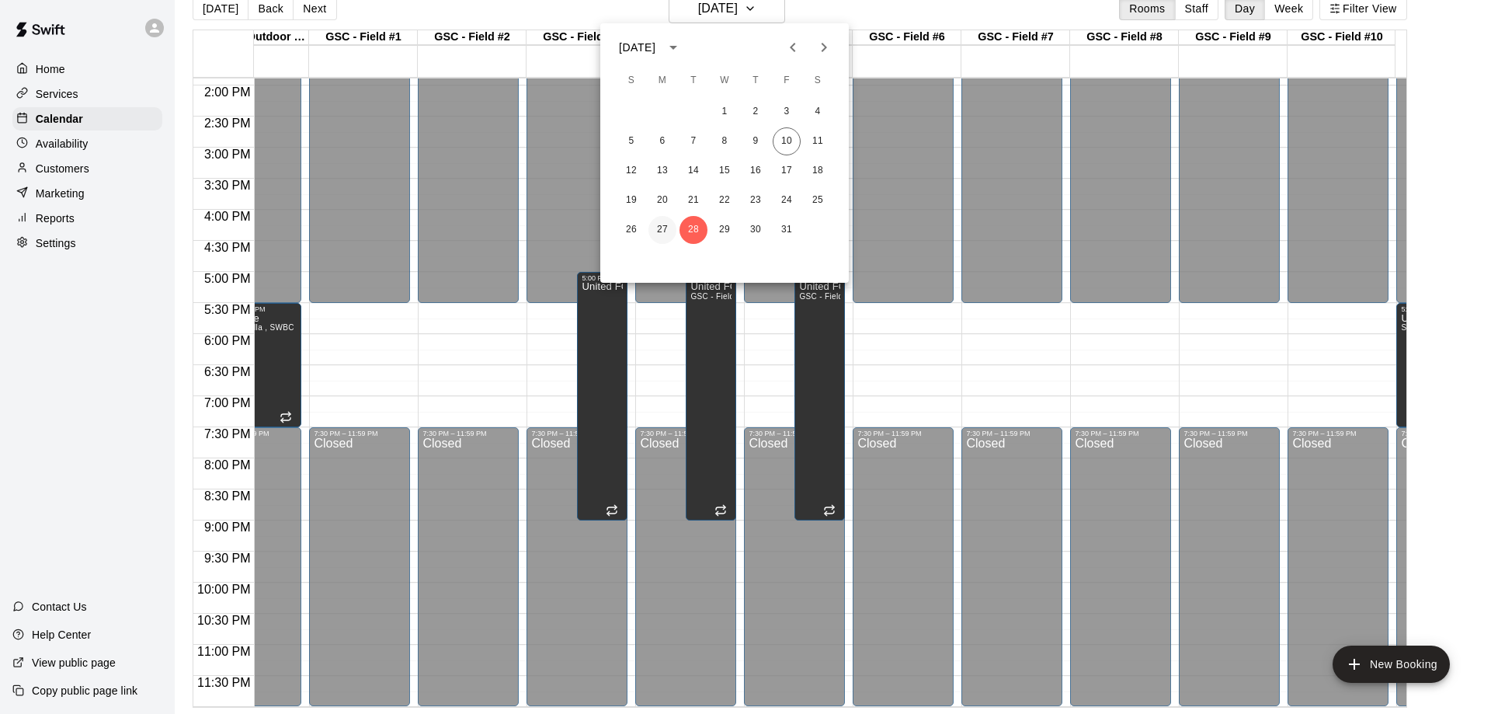
click at [665, 225] on button "27" at bounding box center [663, 230] width 28 height 28
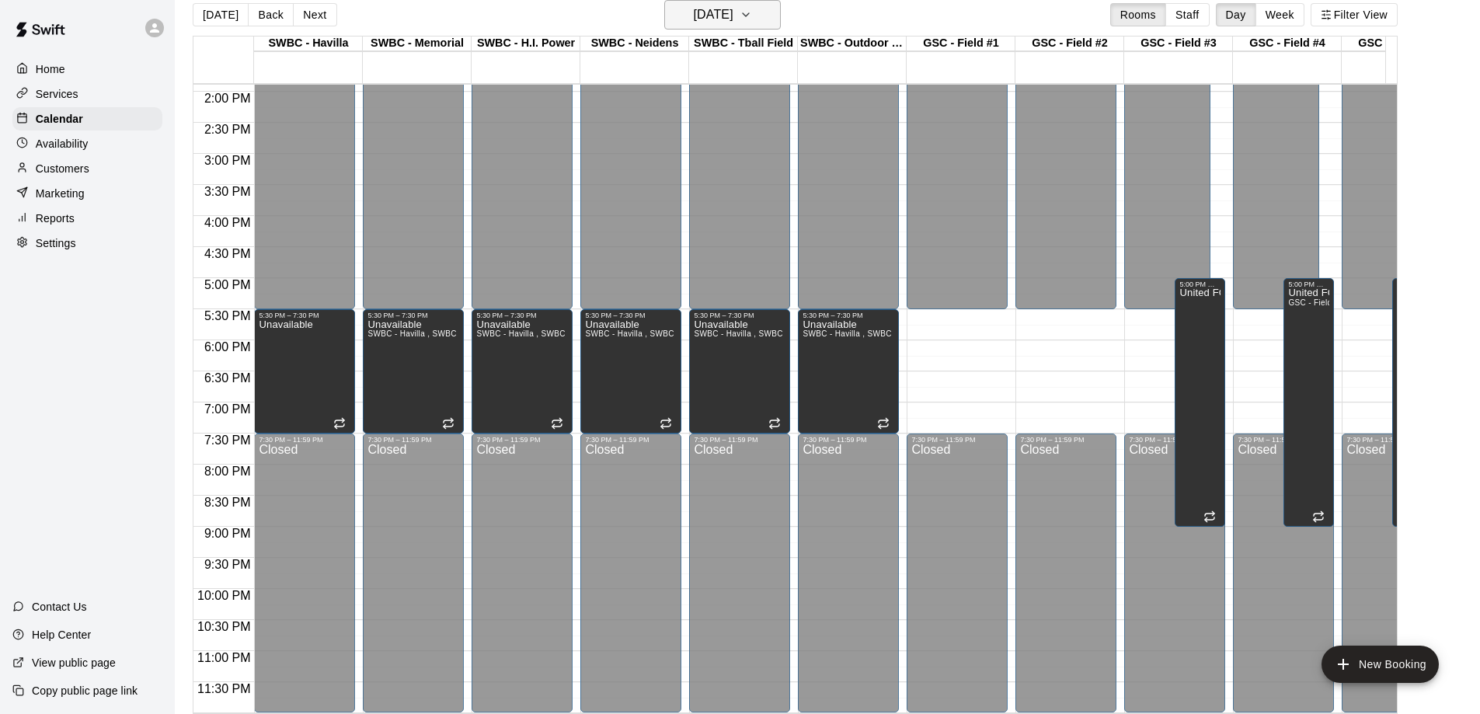
click at [733, 21] on h6 "[DATE]" at bounding box center [714, 15] width 40 height 22
